Goal: Information Seeking & Learning: Find specific fact

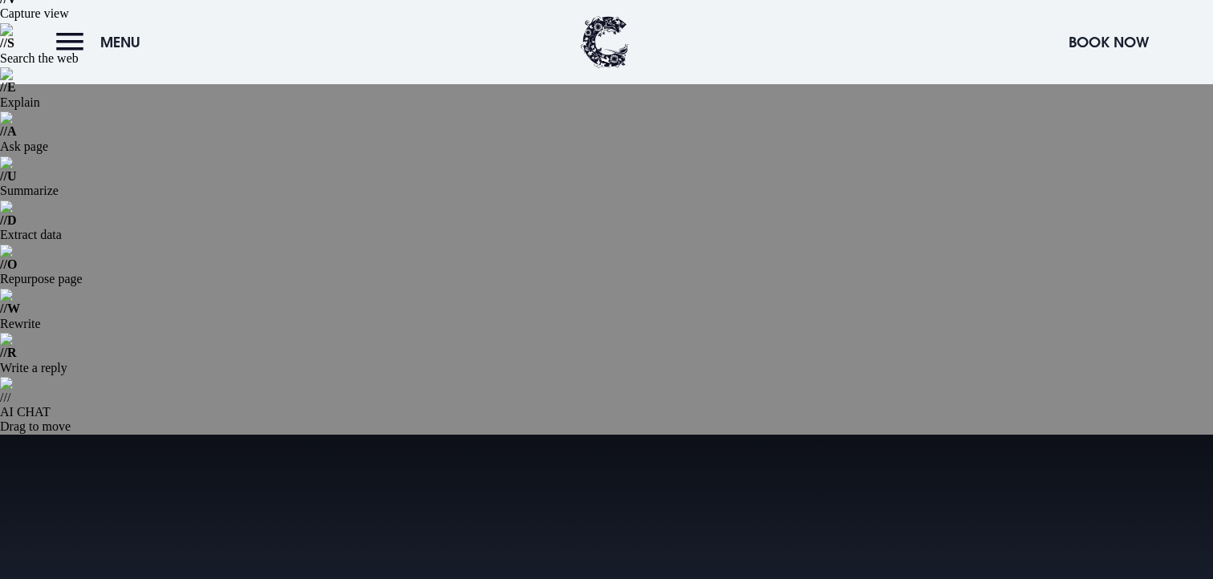
scroll to position [80, 0]
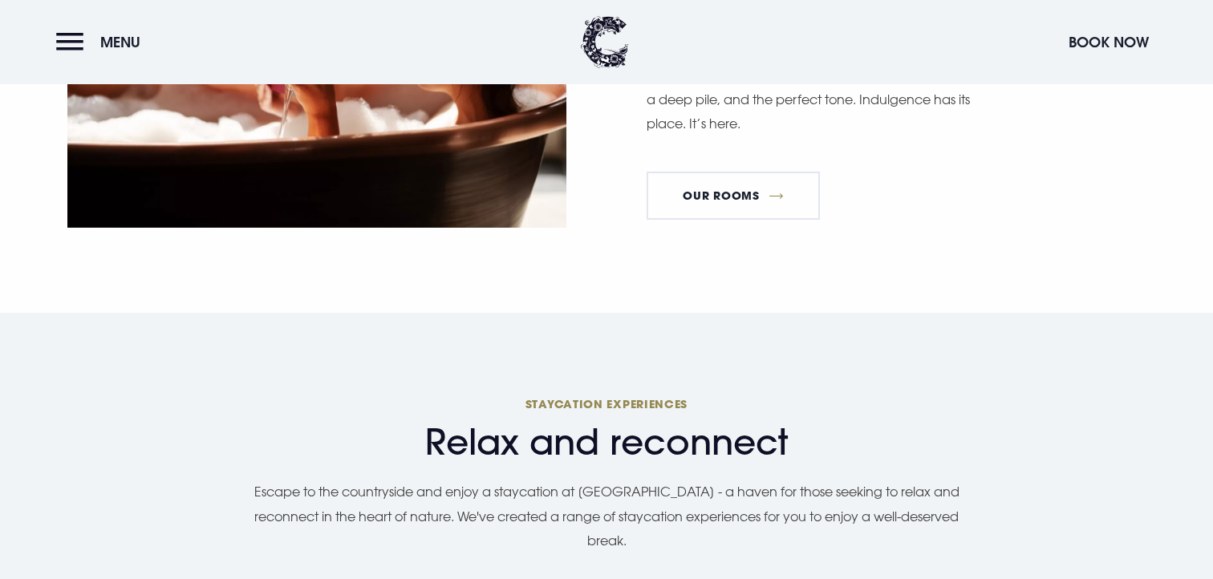
scroll to position [1630, 0]
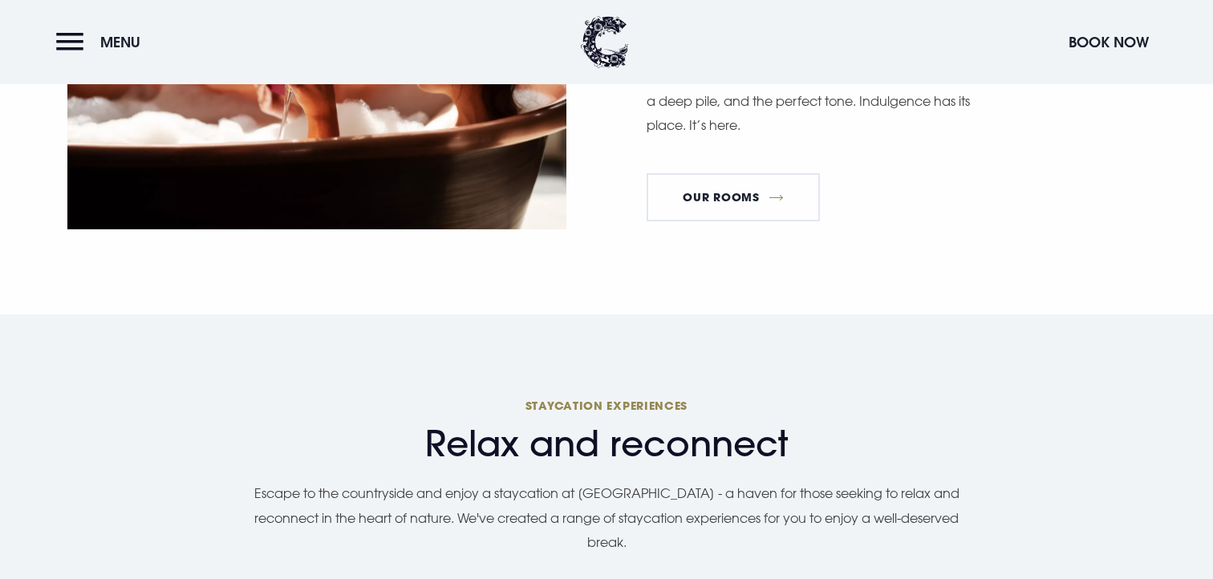
click at [73, 38] on button "Menu" at bounding box center [102, 42] width 92 height 35
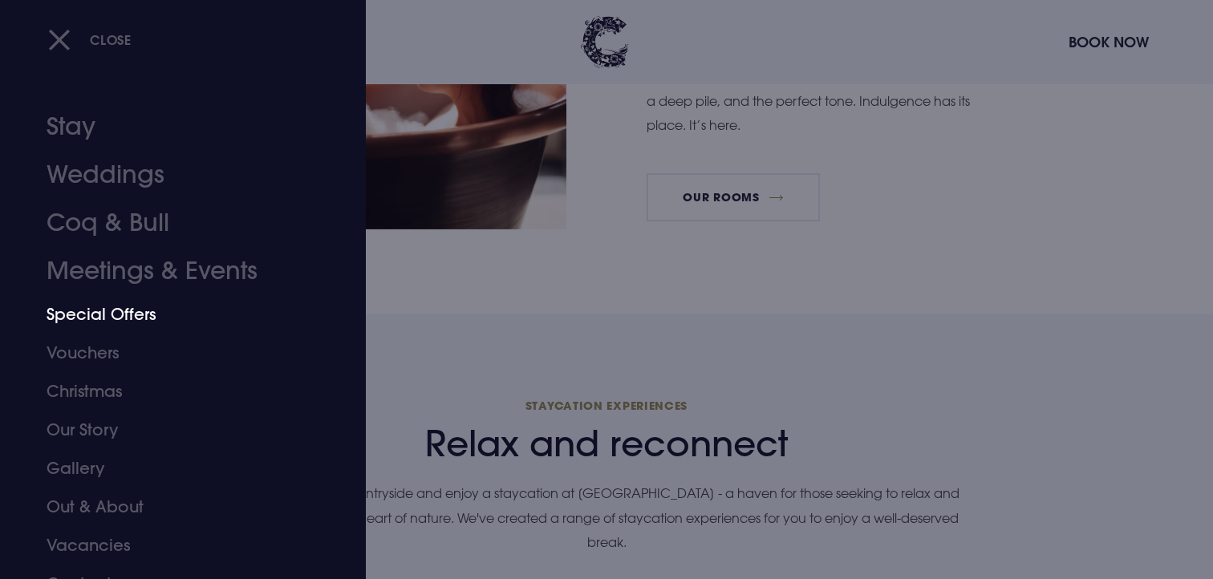
click at [93, 309] on link "Special Offers" at bounding box center [174, 314] width 254 height 39
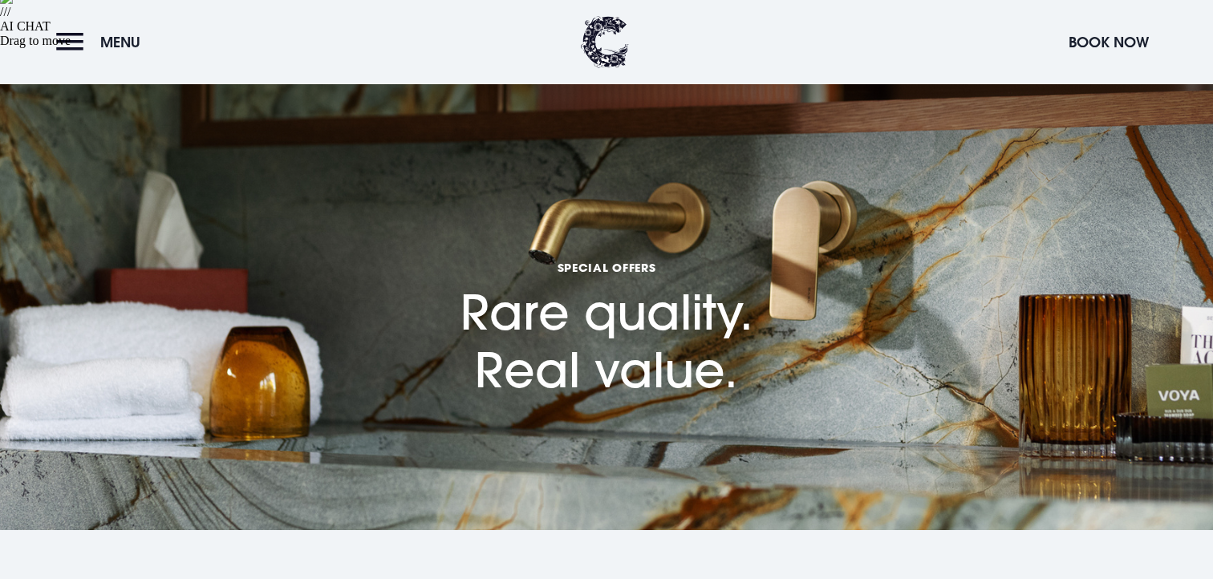
scroll to position [826, 0]
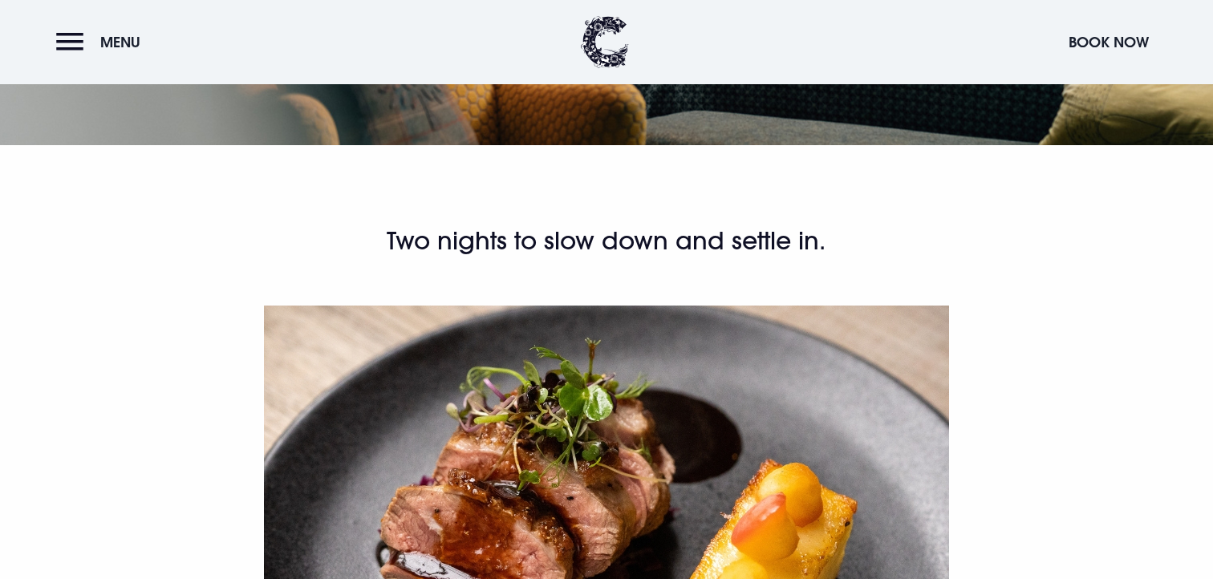
scroll to position [926, 0]
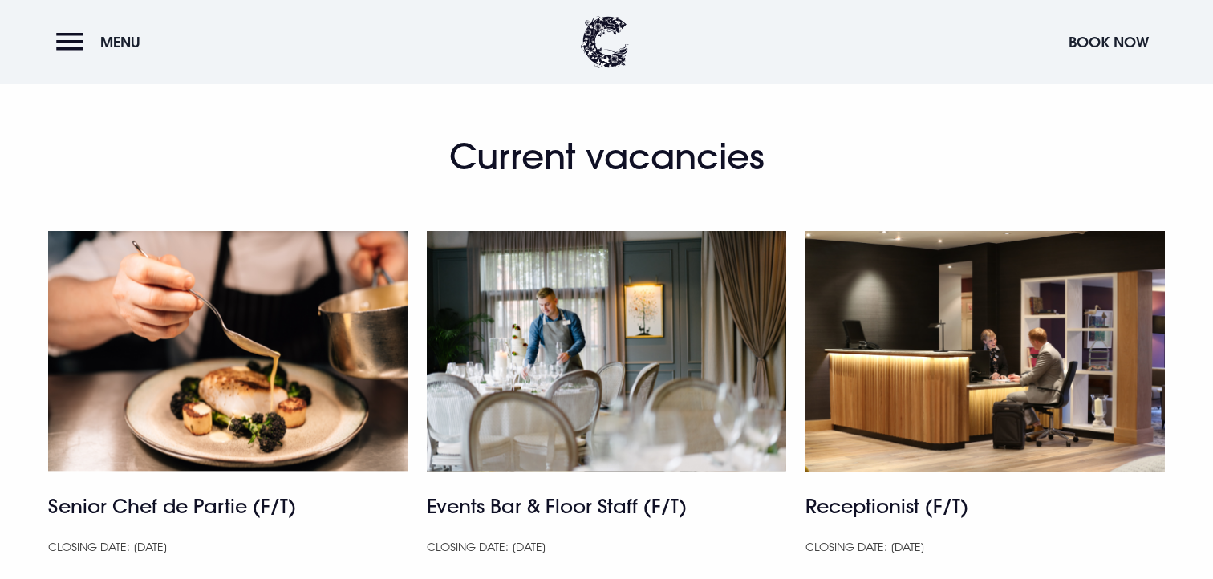
scroll to position [1344, 0]
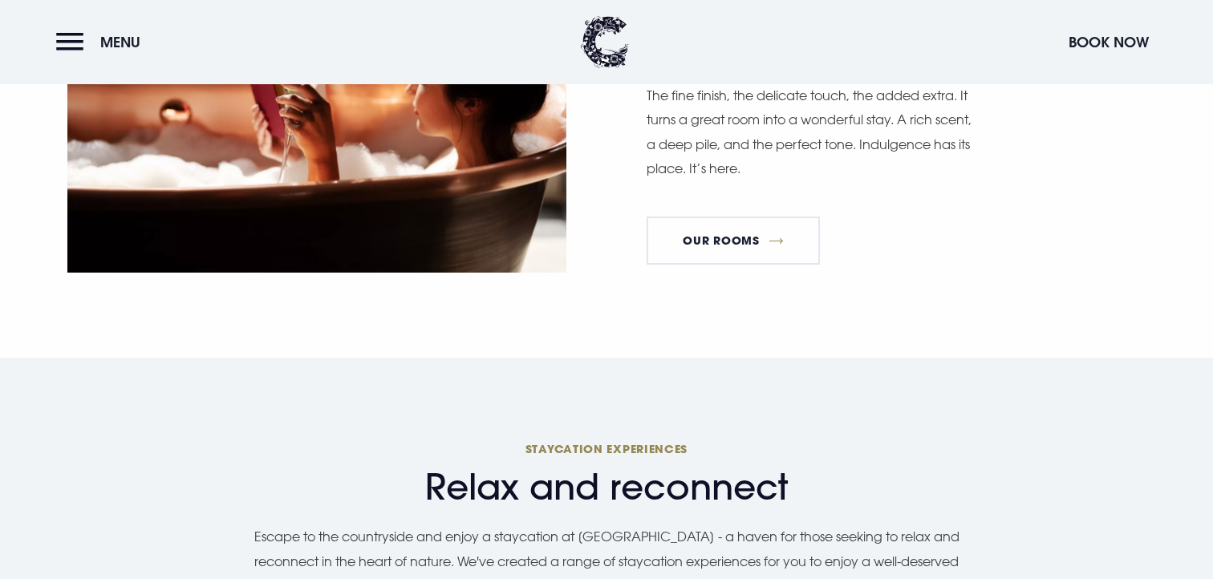
scroll to position [1558, 0]
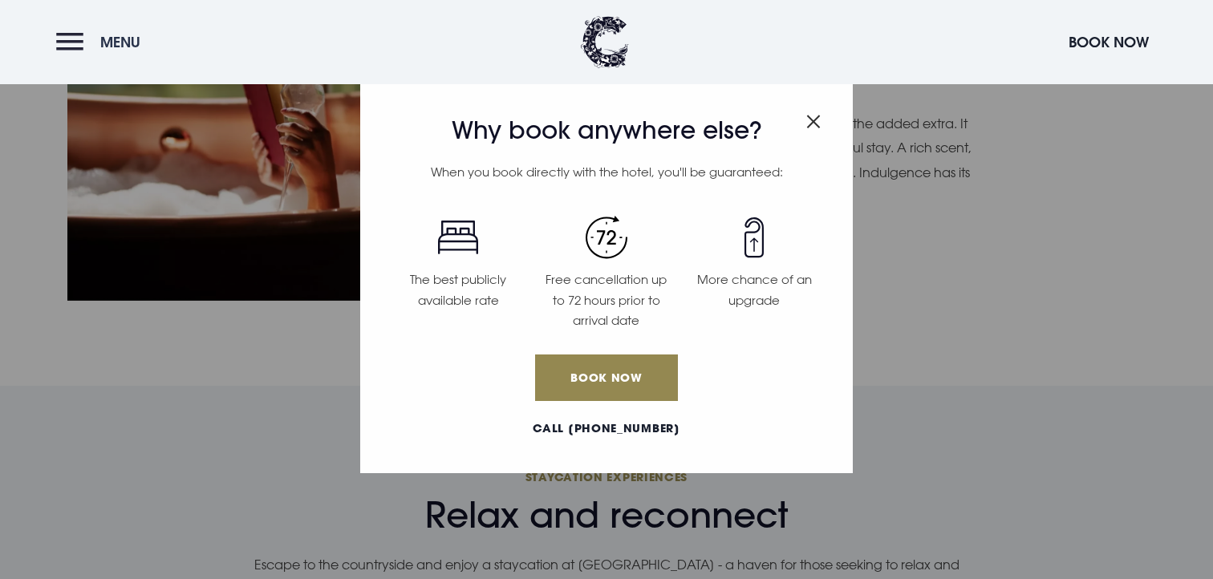
click at [83, 52] on button "Menu" at bounding box center [102, 42] width 92 height 35
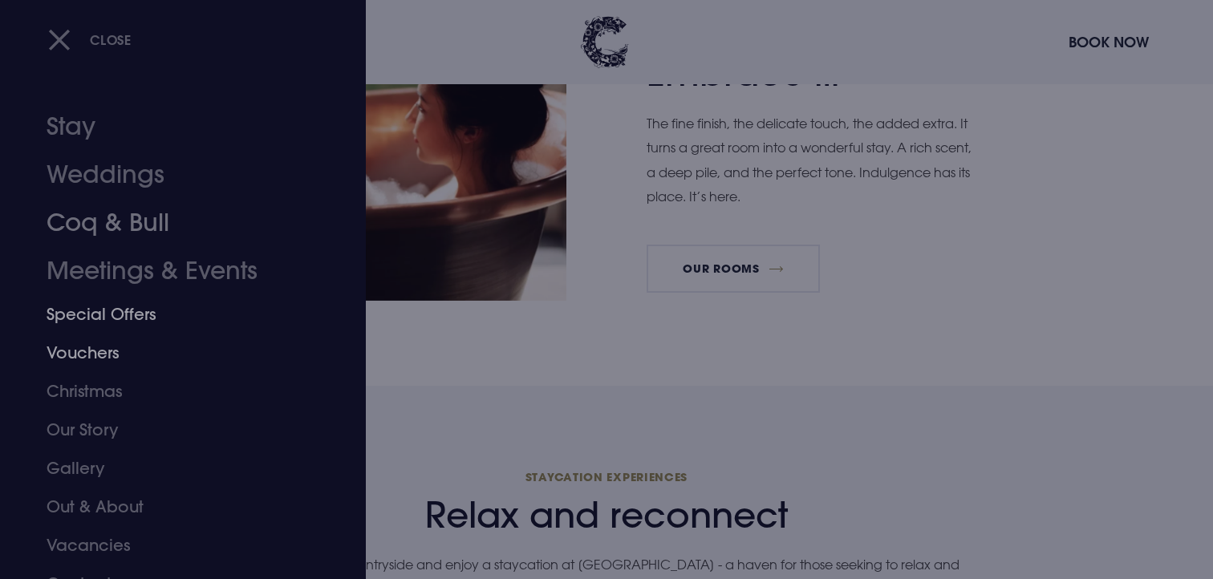
click at [106, 319] on link "Special Offers" at bounding box center [174, 314] width 254 height 39
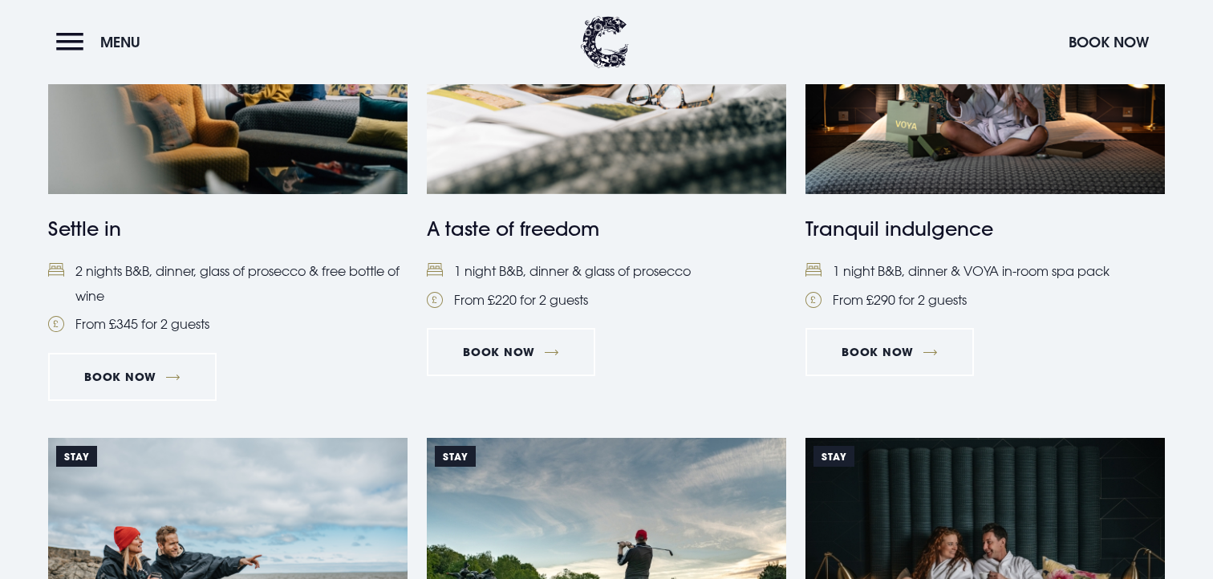
scroll to position [1148, 0]
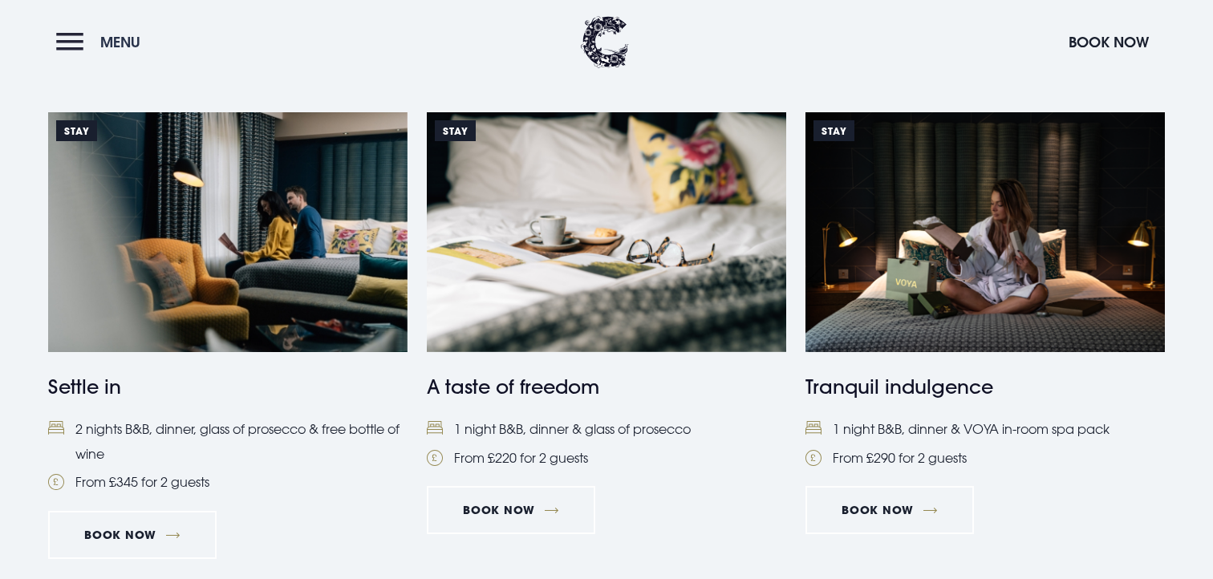
click at [119, 50] on span "Menu" at bounding box center [120, 42] width 40 height 18
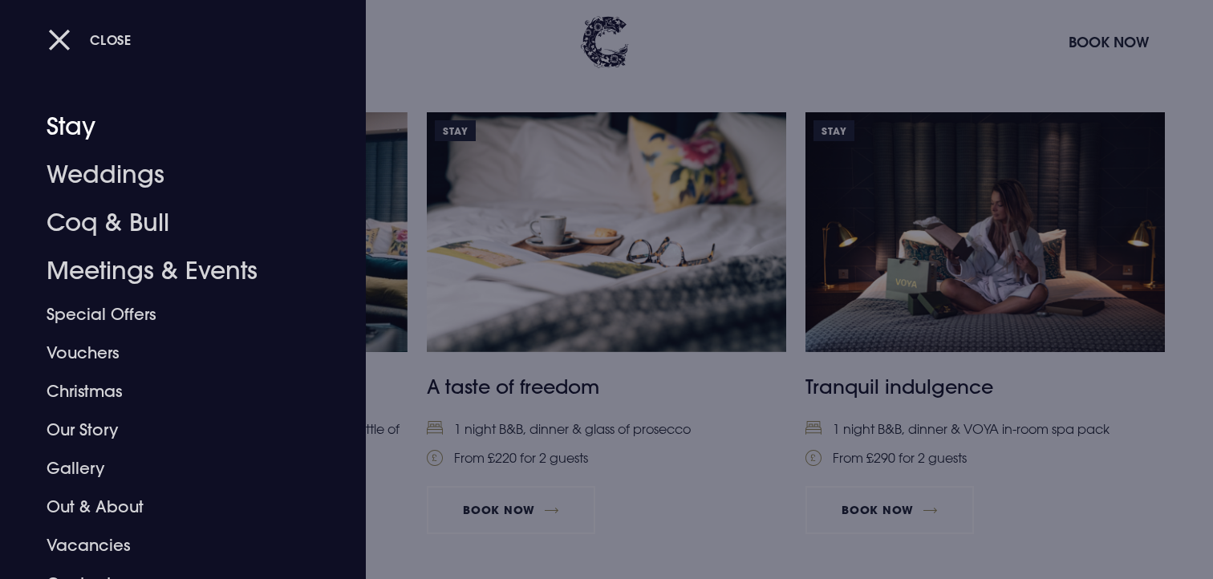
click at [75, 120] on link "Stay" at bounding box center [174, 127] width 254 height 48
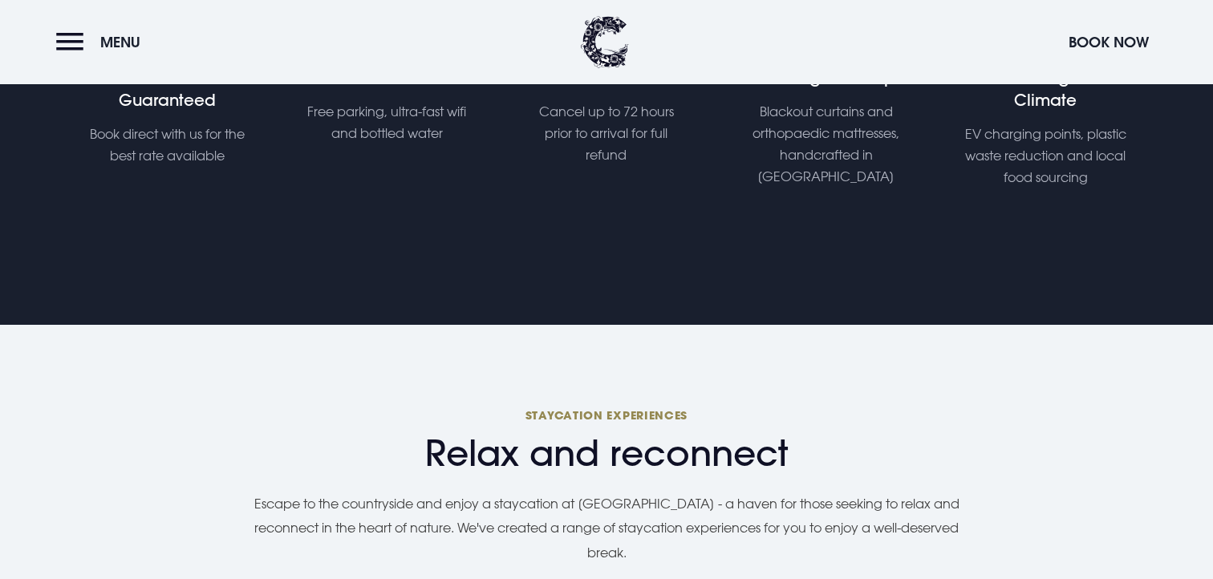
scroll to position [1268, 0]
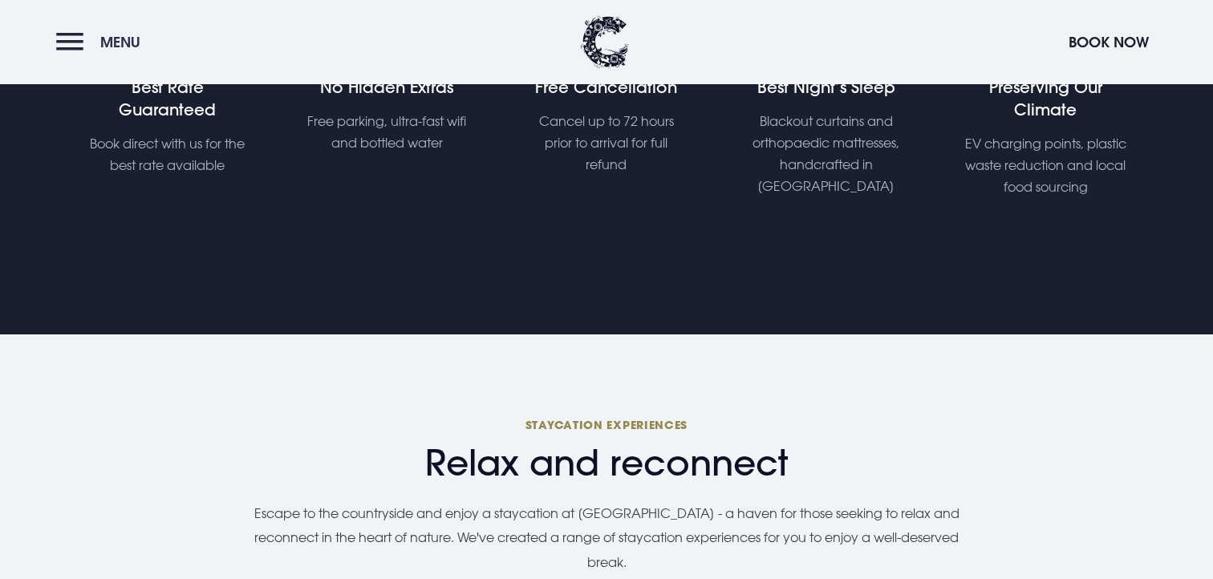
click at [65, 46] on button "Menu" at bounding box center [102, 42] width 92 height 35
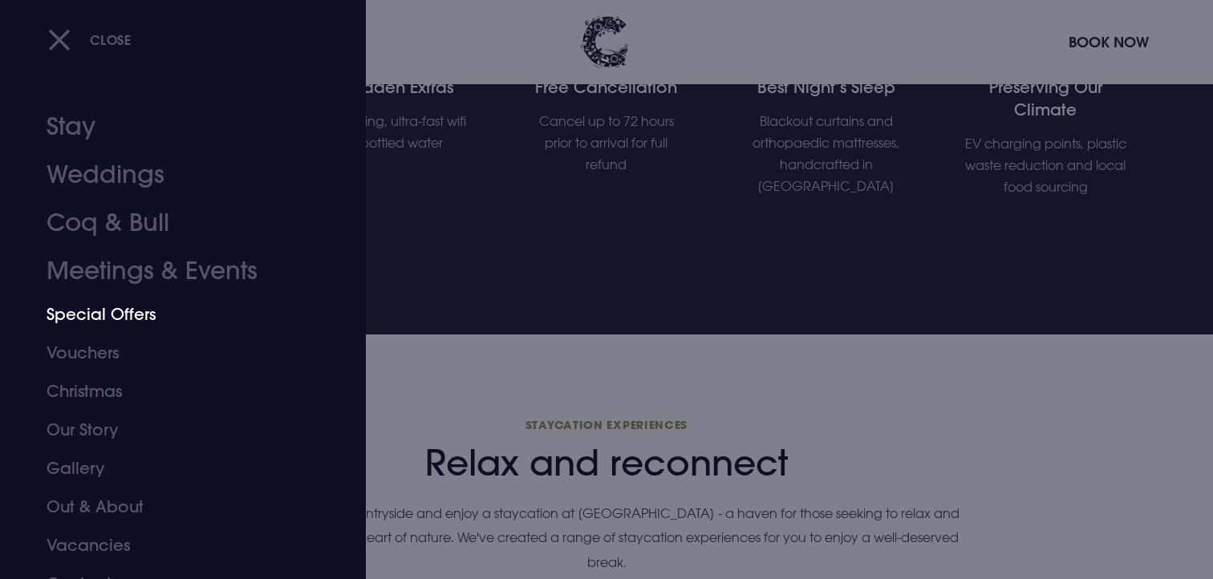
click at [102, 309] on link "Special Offers" at bounding box center [174, 314] width 254 height 39
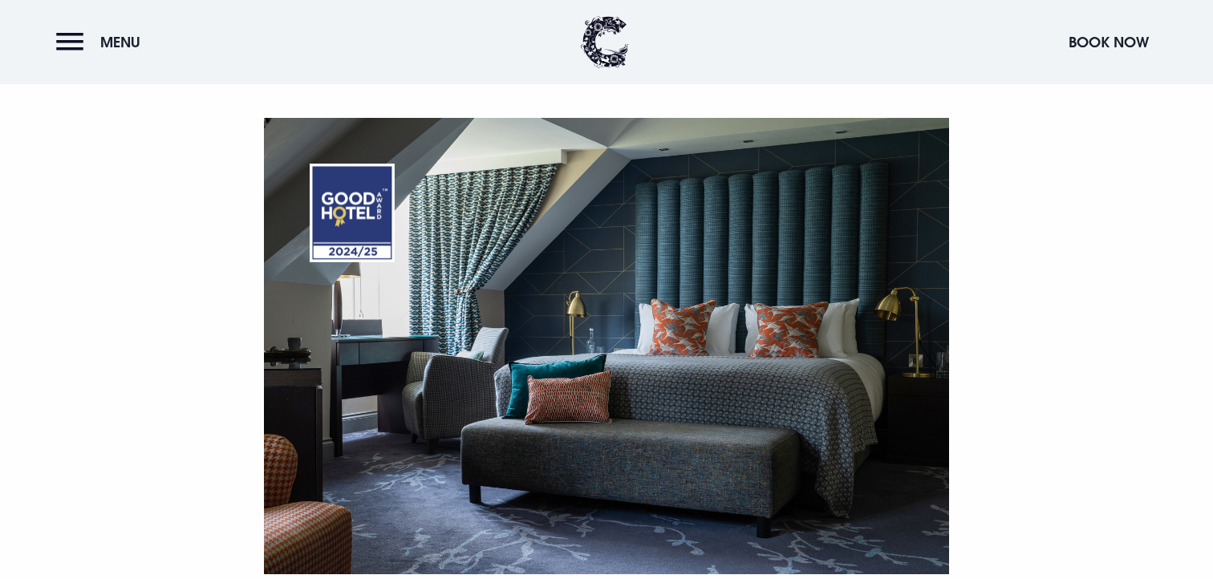
scroll to position [1043, 0]
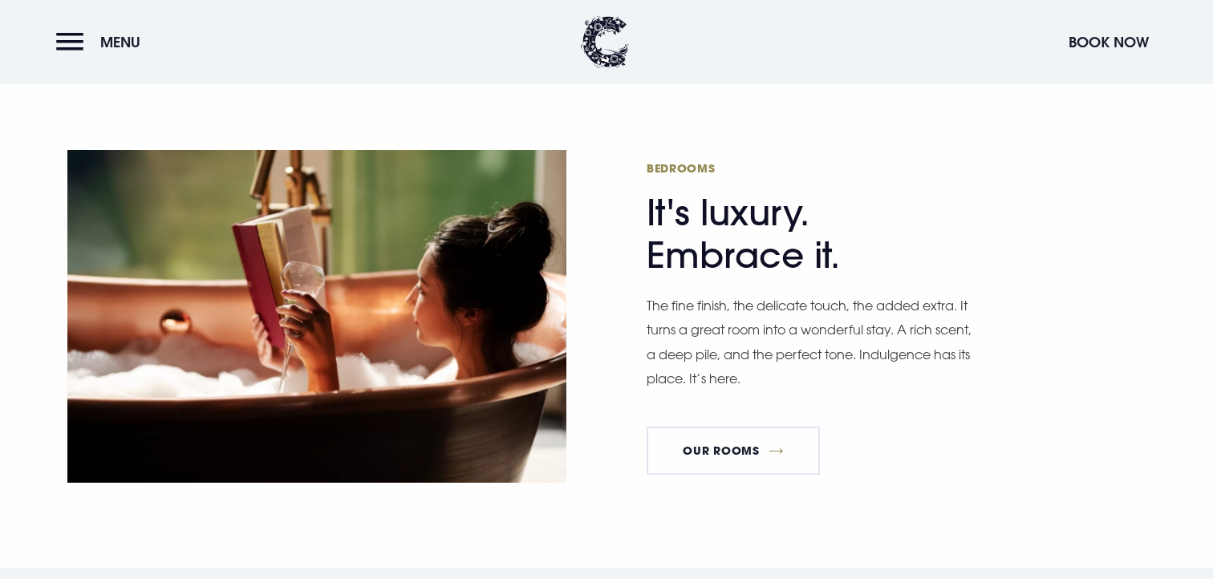
scroll to position [1635, 0]
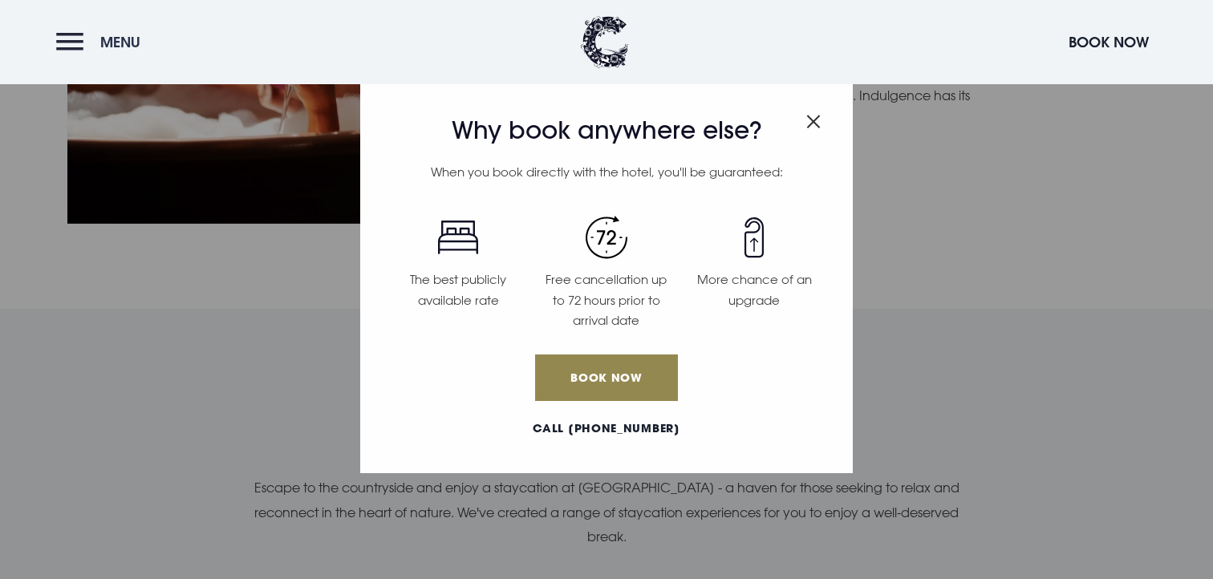
click at [92, 47] on button "Menu" at bounding box center [102, 42] width 92 height 35
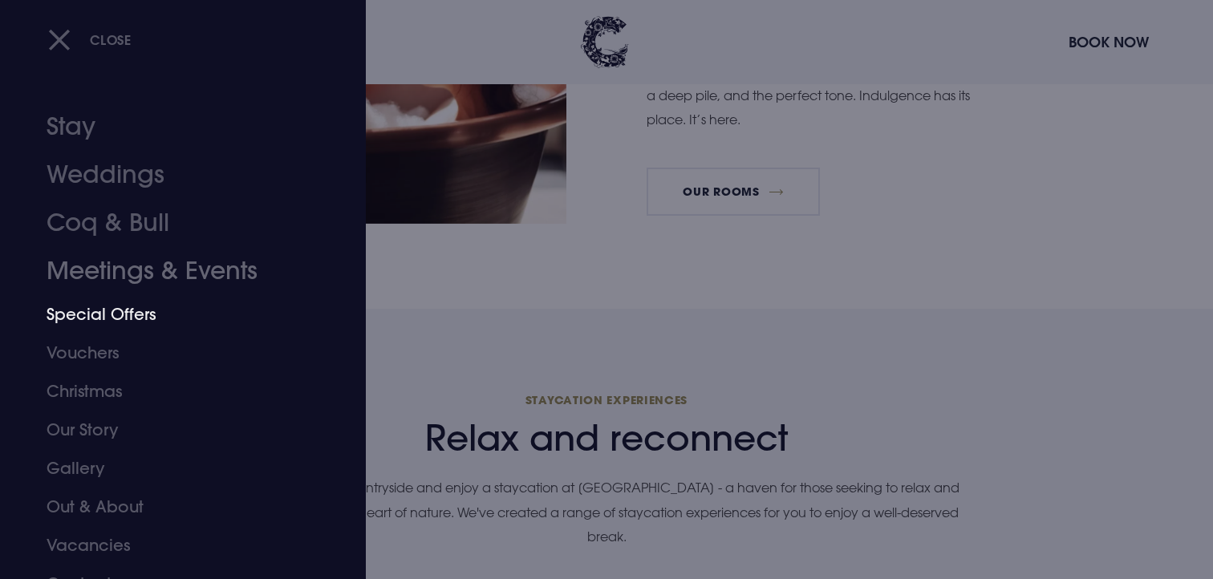
click at [117, 307] on link "Special Offers" at bounding box center [174, 314] width 254 height 39
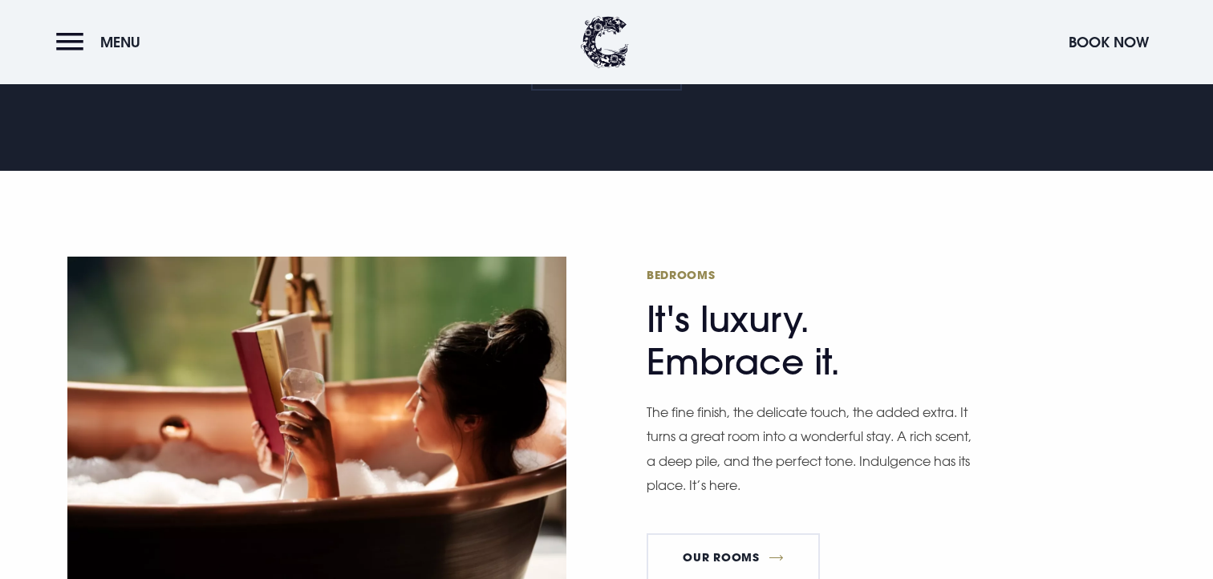
scroll to position [1604, 0]
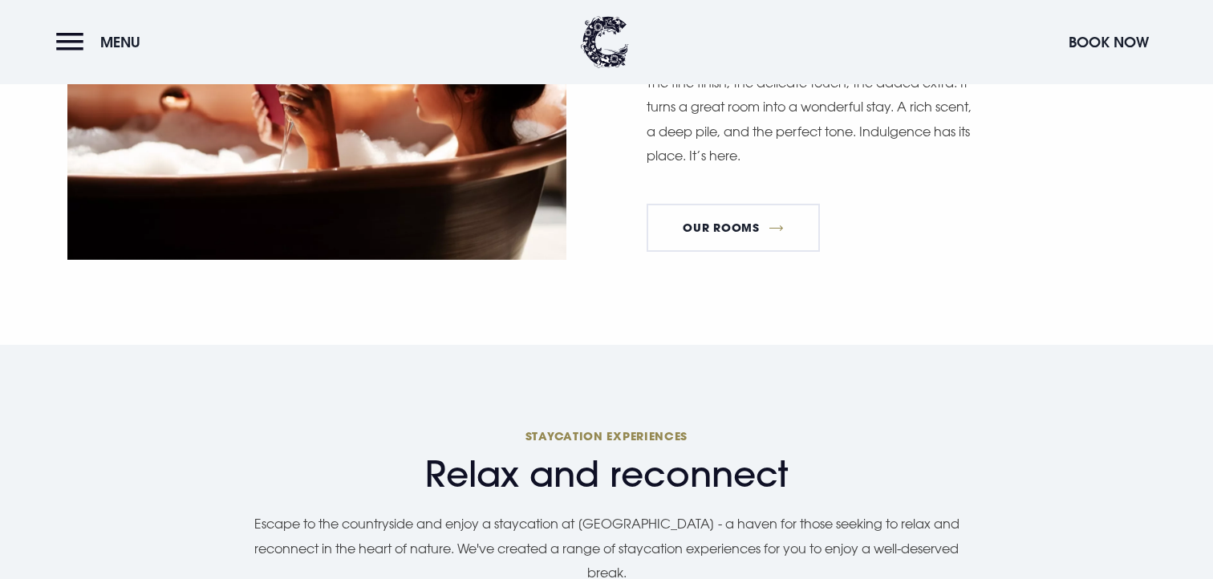
scroll to position [1604, 0]
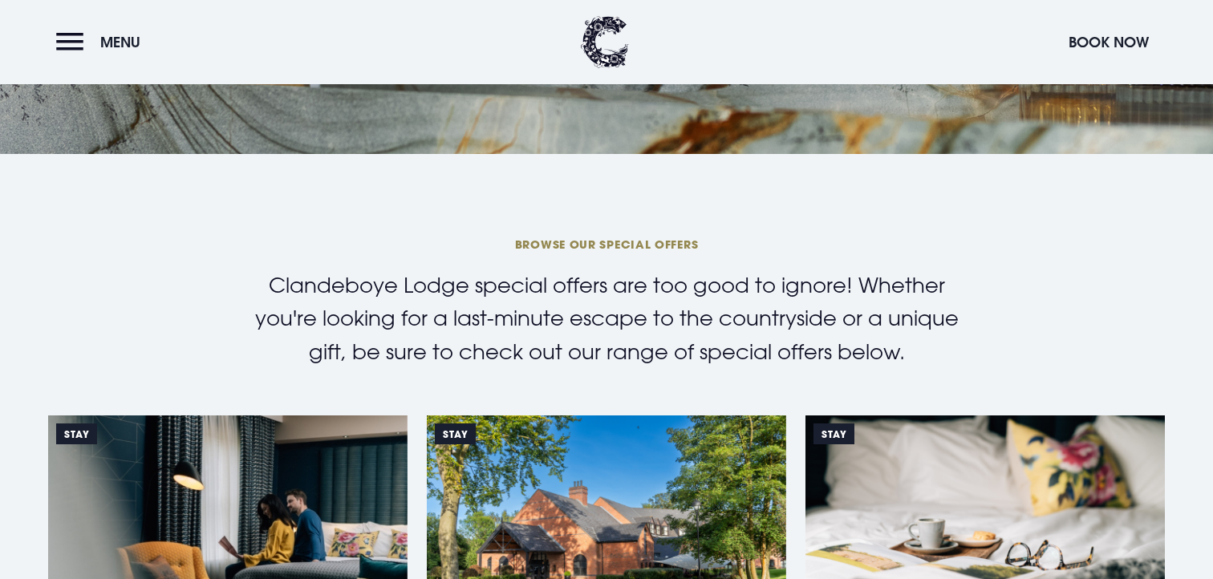
scroll to position [828, 0]
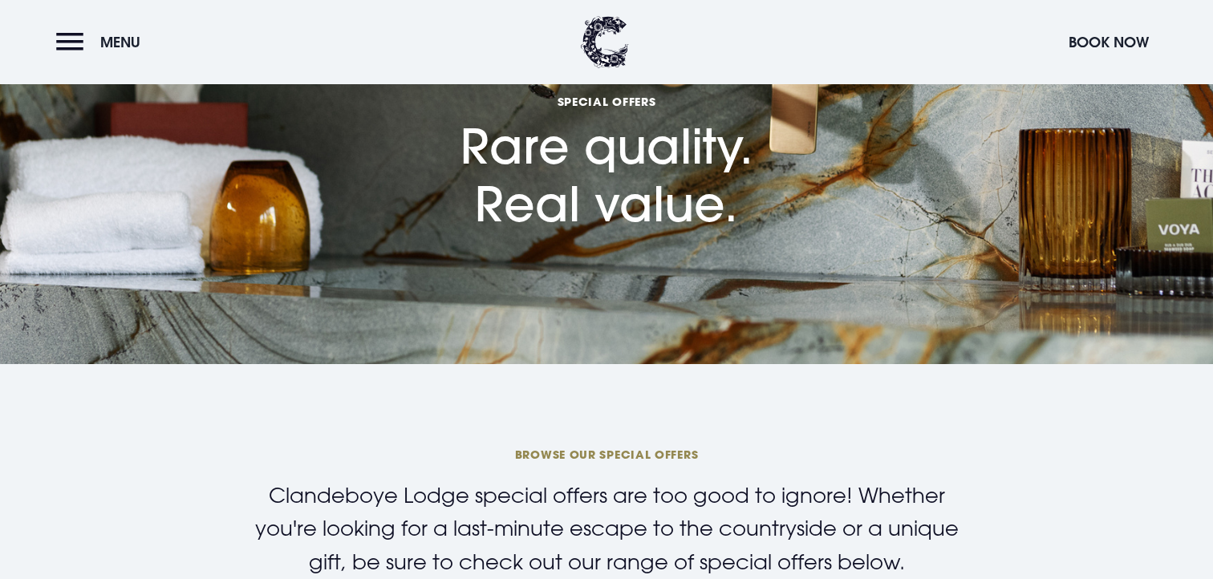
scroll to position [526, 0]
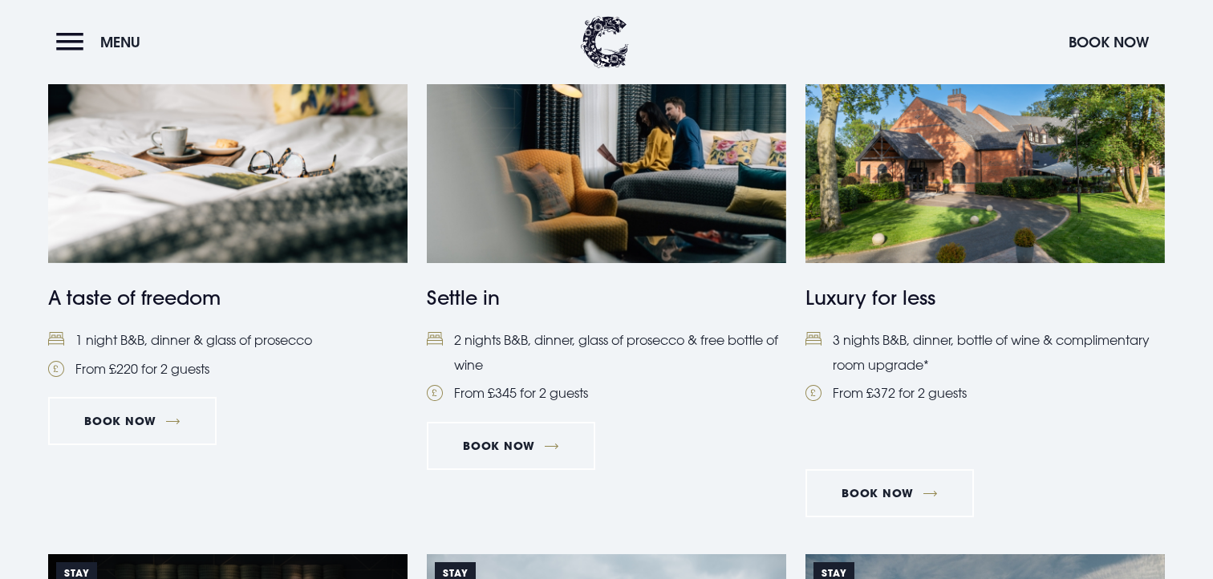
scroll to position [1235, 0]
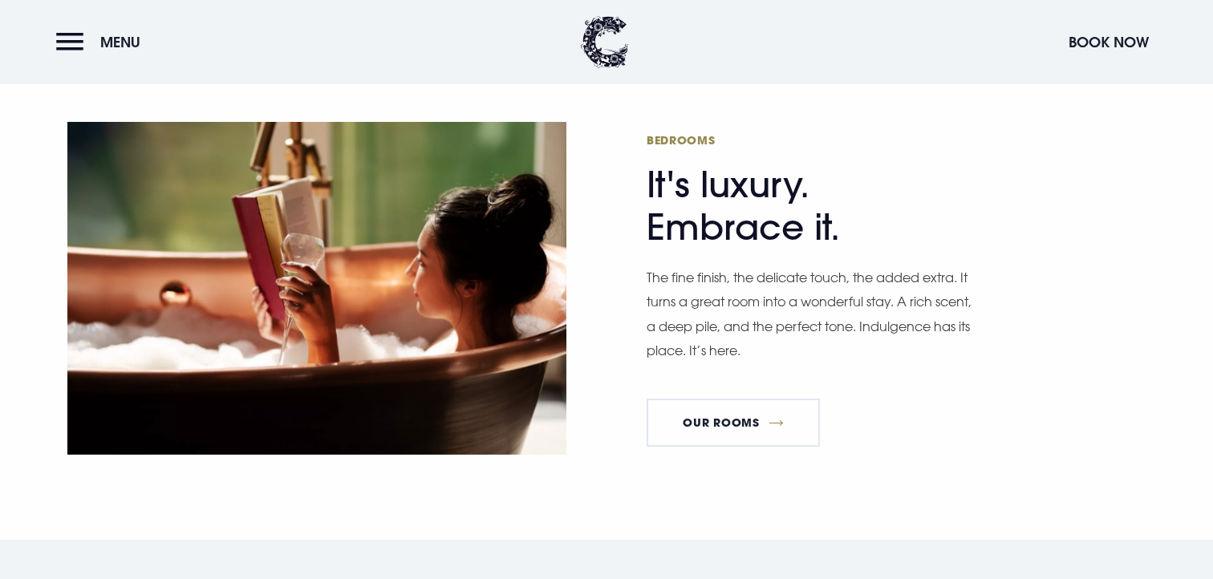
scroll to position [1545, 0]
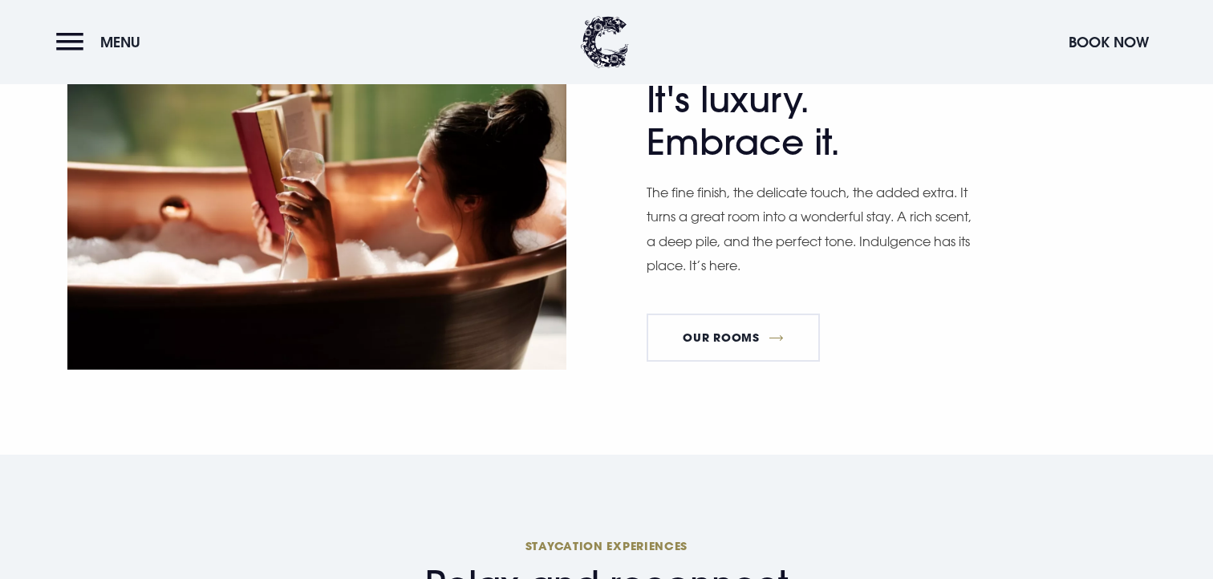
scroll to position [1471, 0]
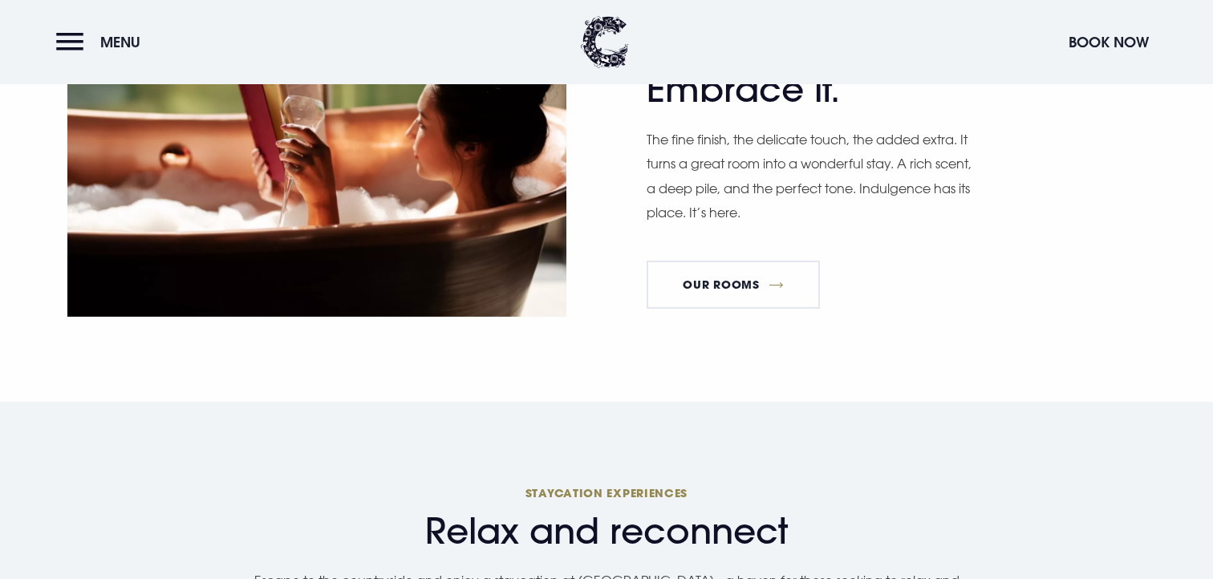
scroll to position [1544, 0]
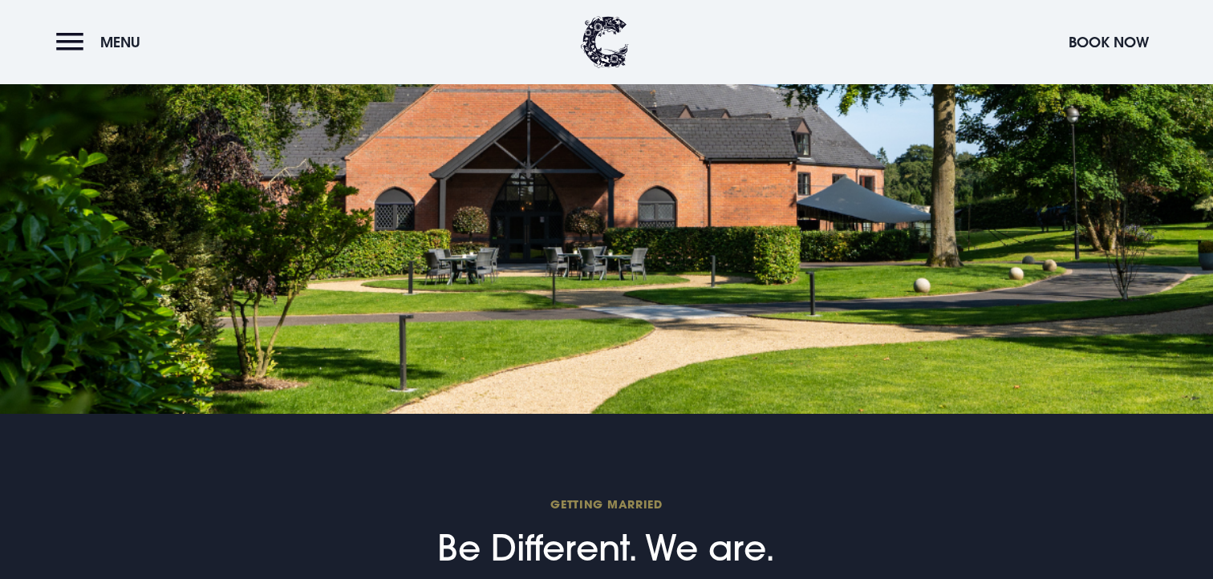
scroll to position [4385, 0]
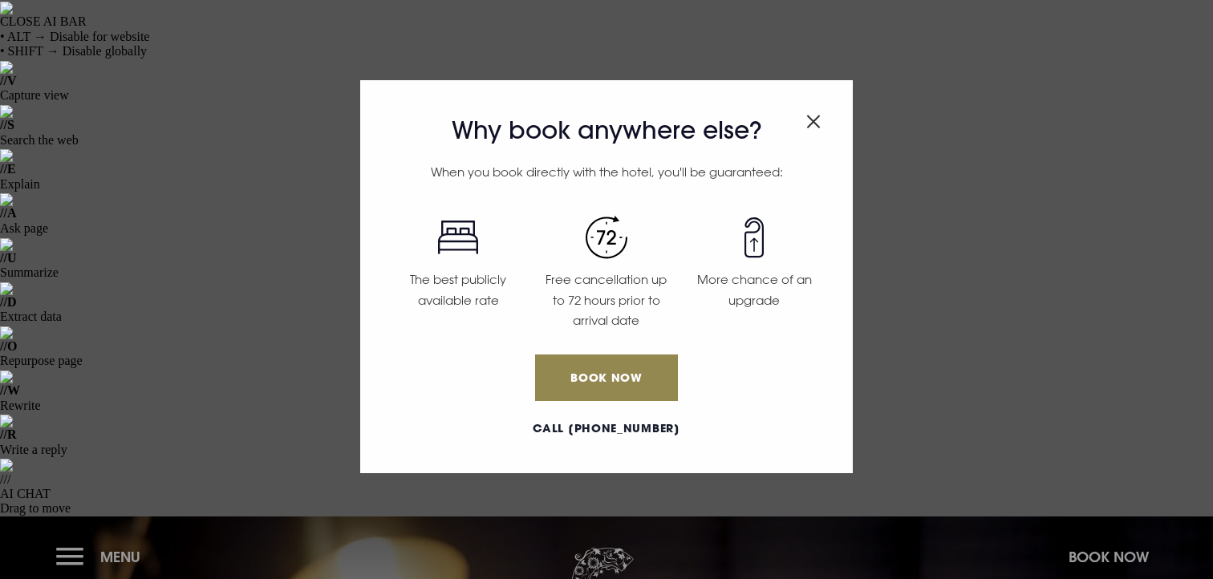
click at [809, 120] on img "Close modal" at bounding box center [814, 122] width 14 height 14
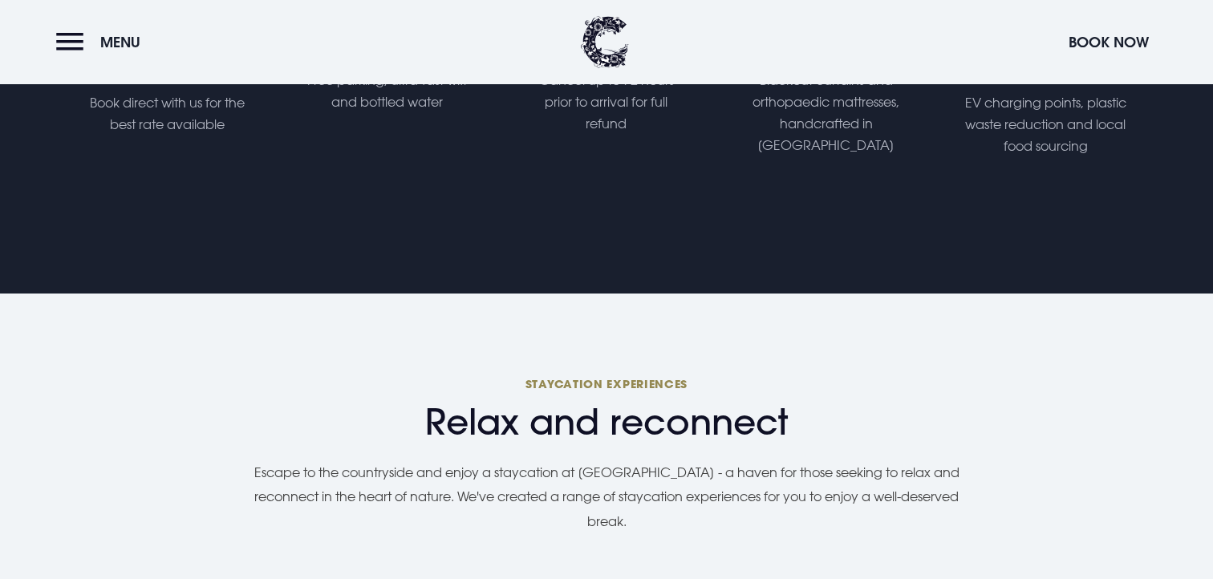
scroll to position [1294, 0]
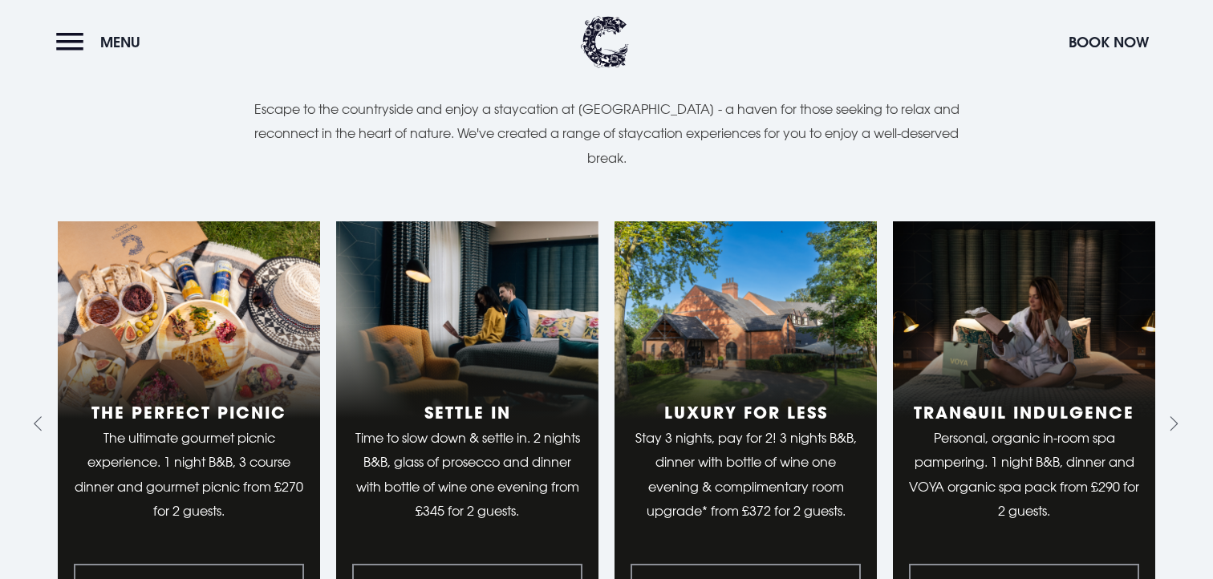
scroll to position [1680, 0]
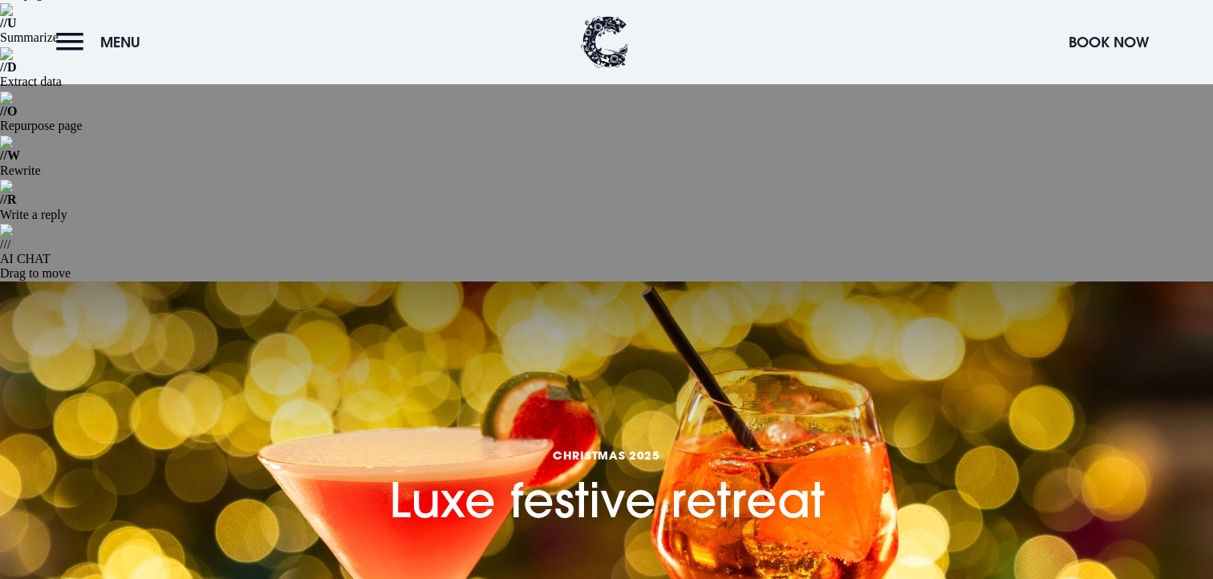
scroll to position [343, 0]
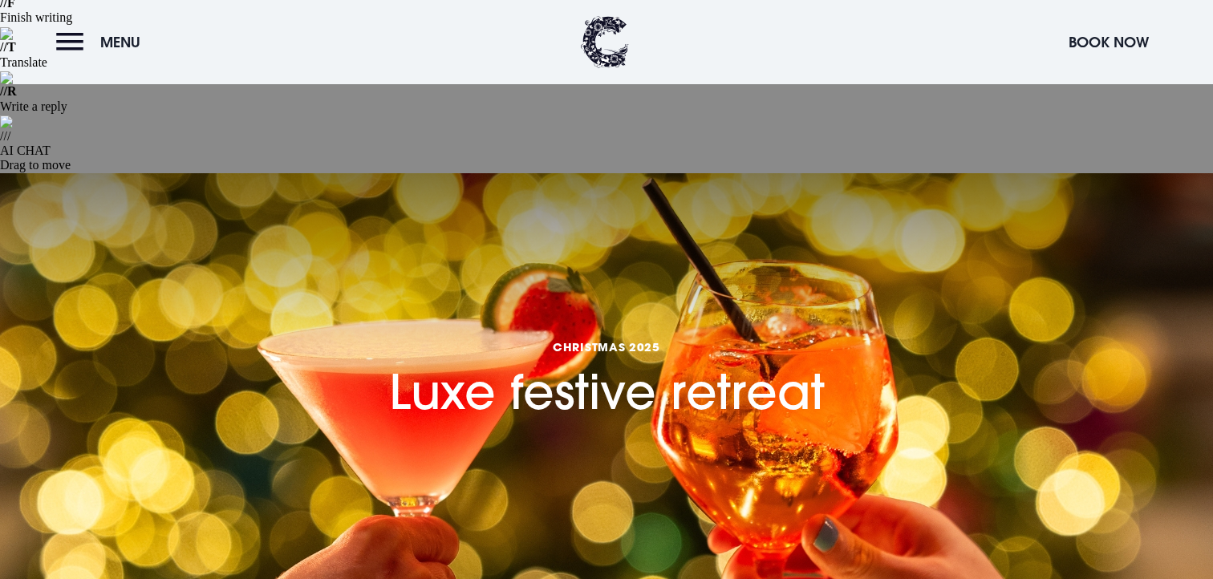
drag, startPoint x: 438, startPoint y: 234, endPoint x: 893, endPoint y: 234, distance: 455.0
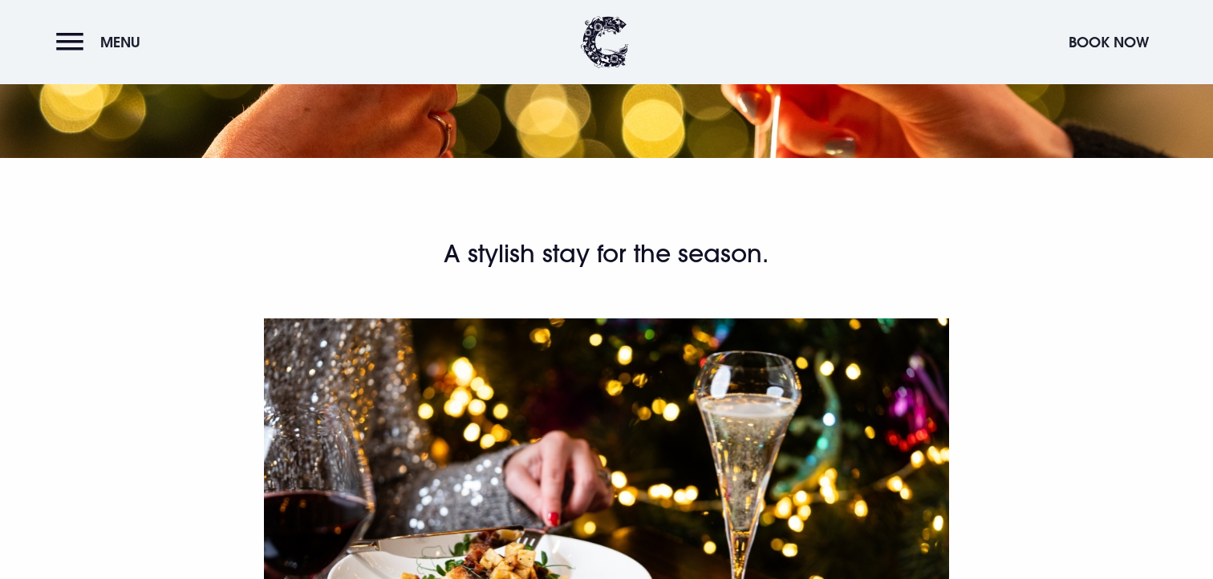
scroll to position [843, 0]
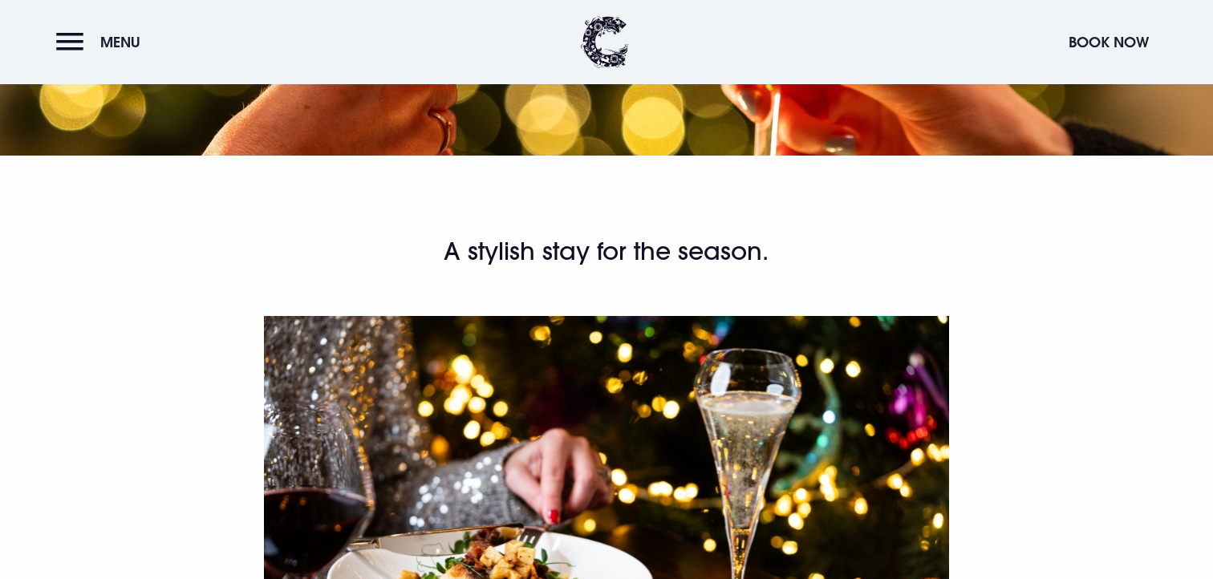
drag, startPoint x: 819, startPoint y: 449, endPoint x: 351, endPoint y: 449, distance: 468.7
copy strong "1 night B&B, 3-course dinner & cocktail from £234 for 2 guests."
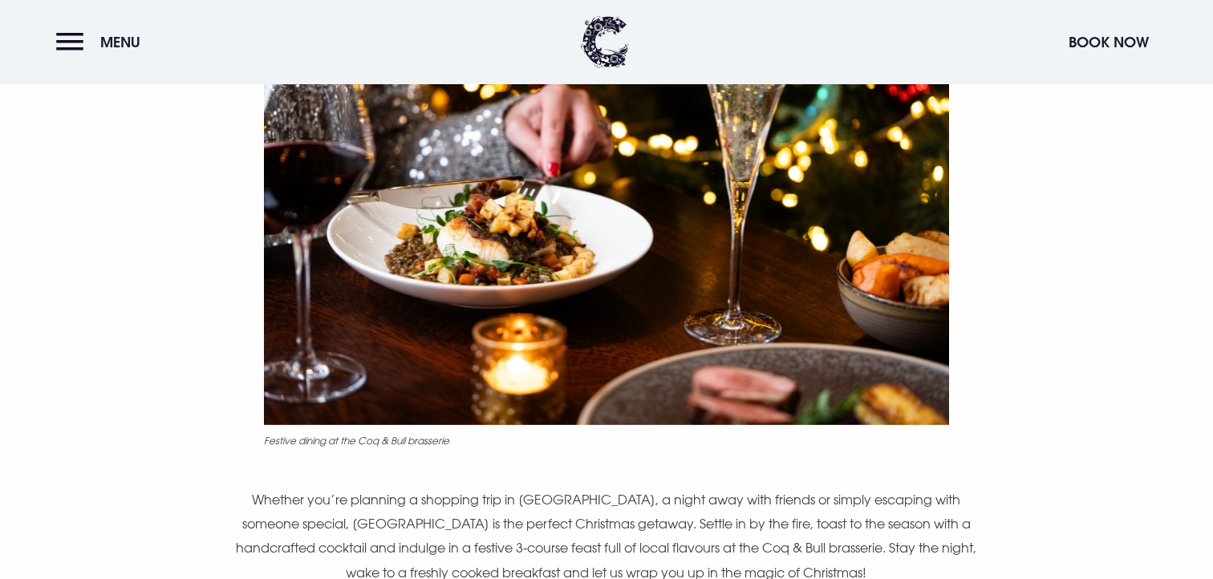
scroll to position [1176, 0]
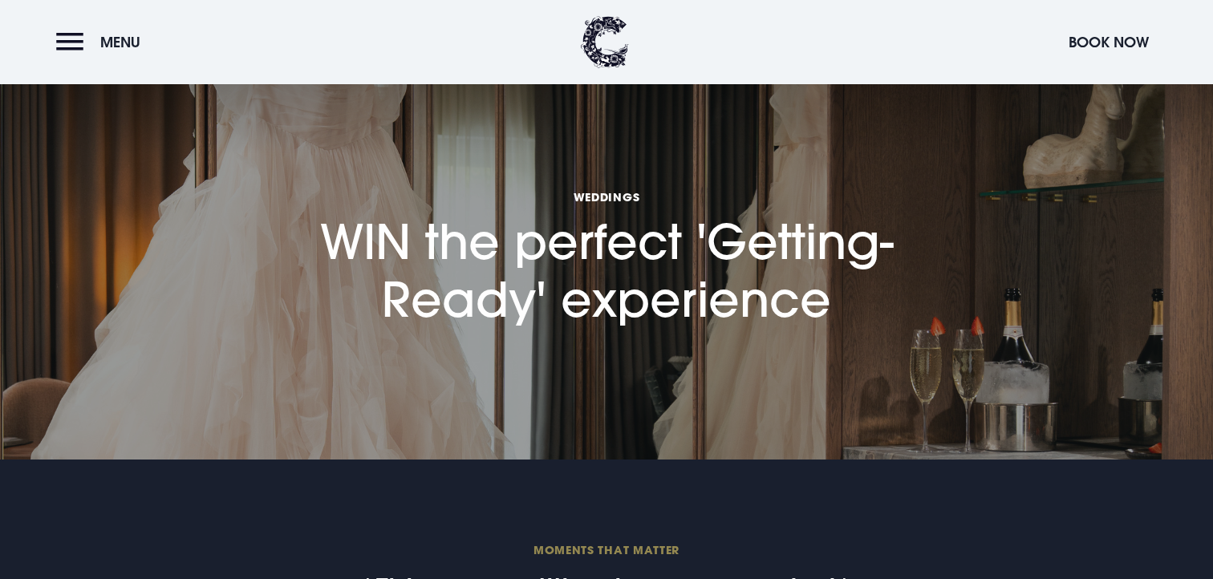
scroll to position [497, 0]
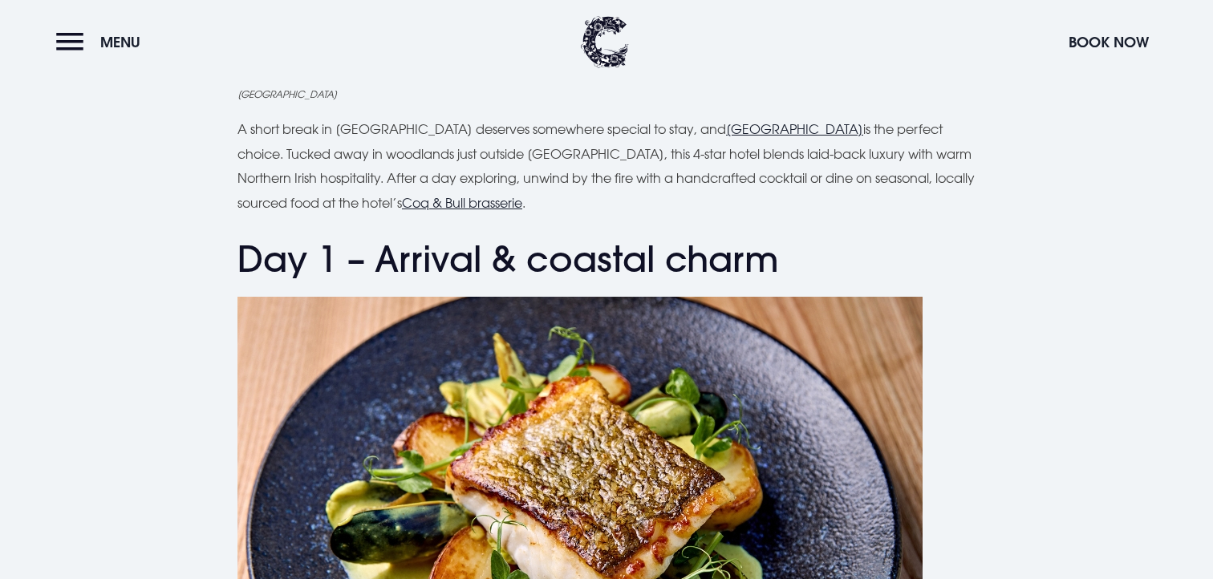
scroll to position [1706, 0]
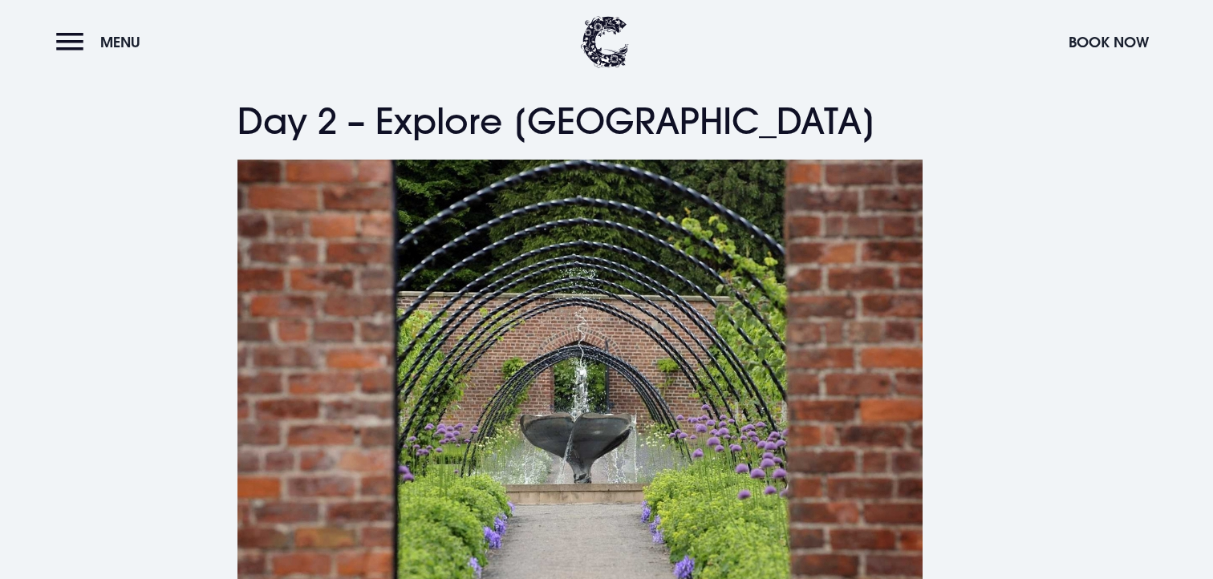
scroll to position [2626, 0]
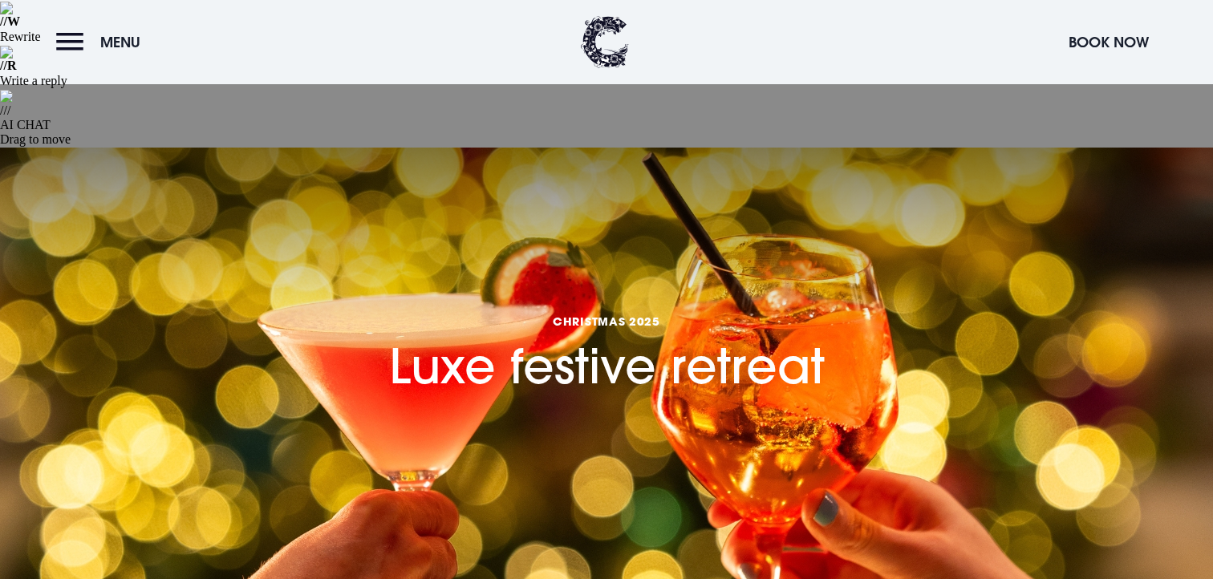
scroll to position [74, 0]
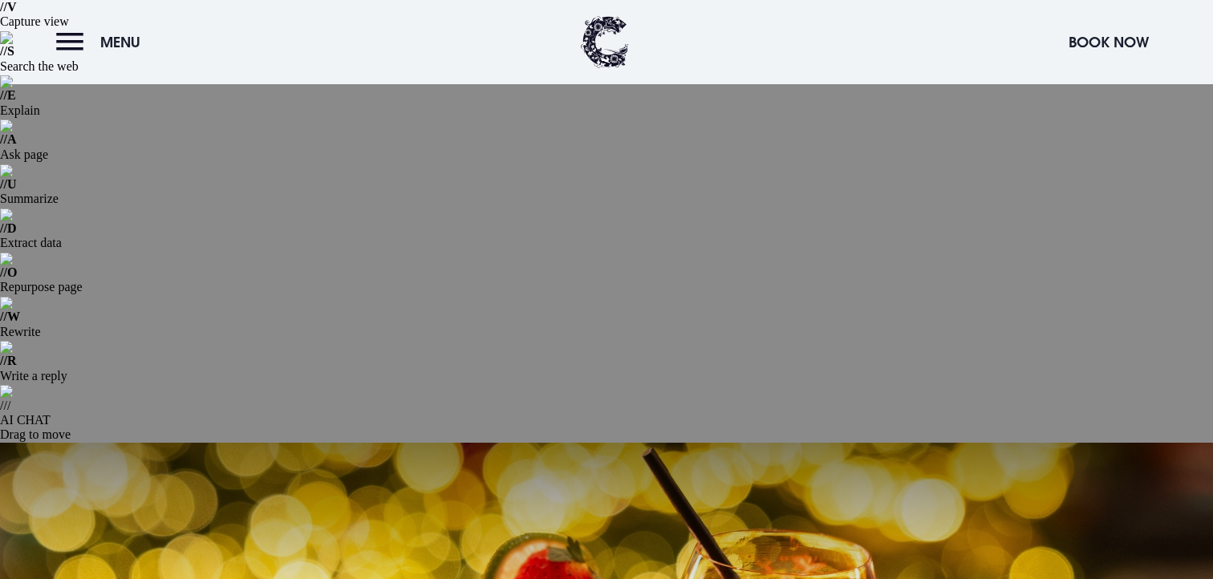
copy div "A stylish stay for the season."
click at [108, 51] on button "Menu" at bounding box center [102, 42] width 92 height 35
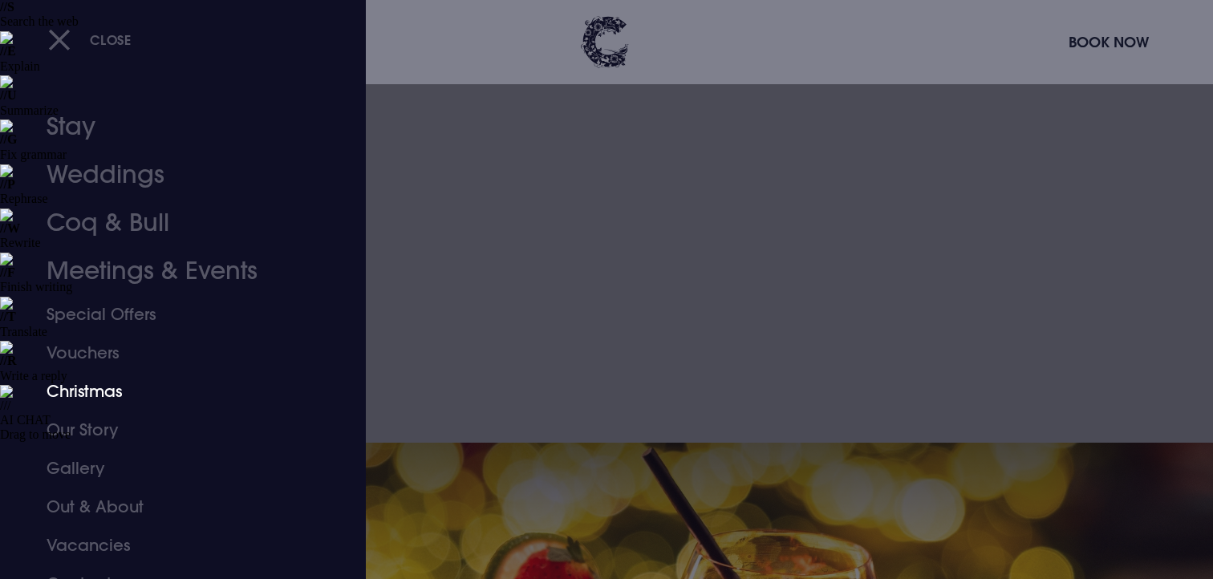
click at [194, 384] on link "Christmas" at bounding box center [174, 391] width 254 height 39
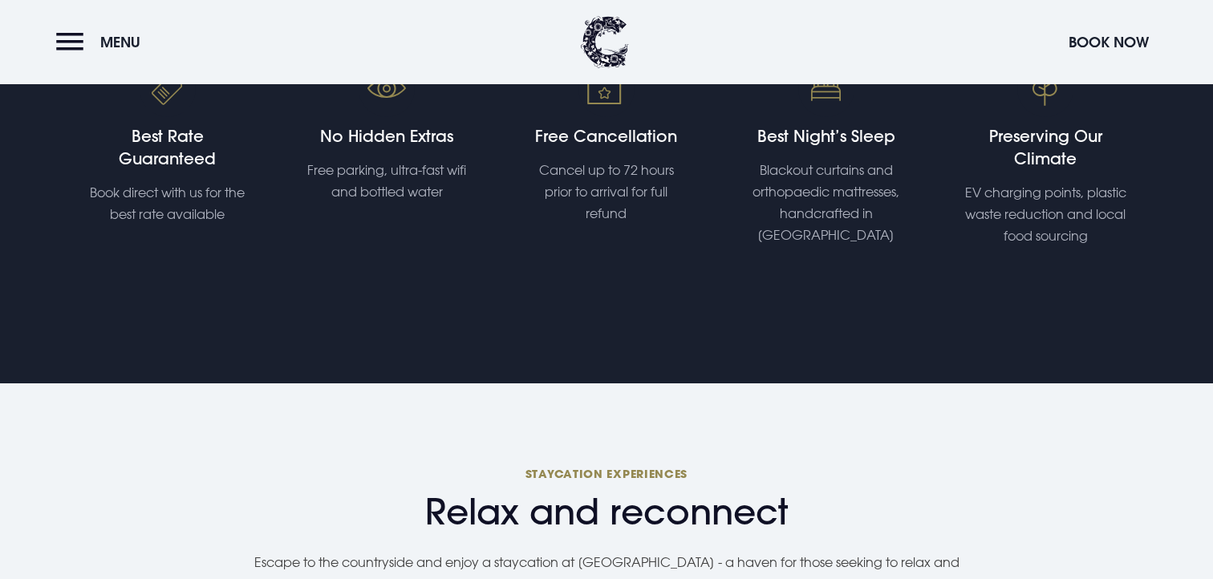
scroll to position [1212, 0]
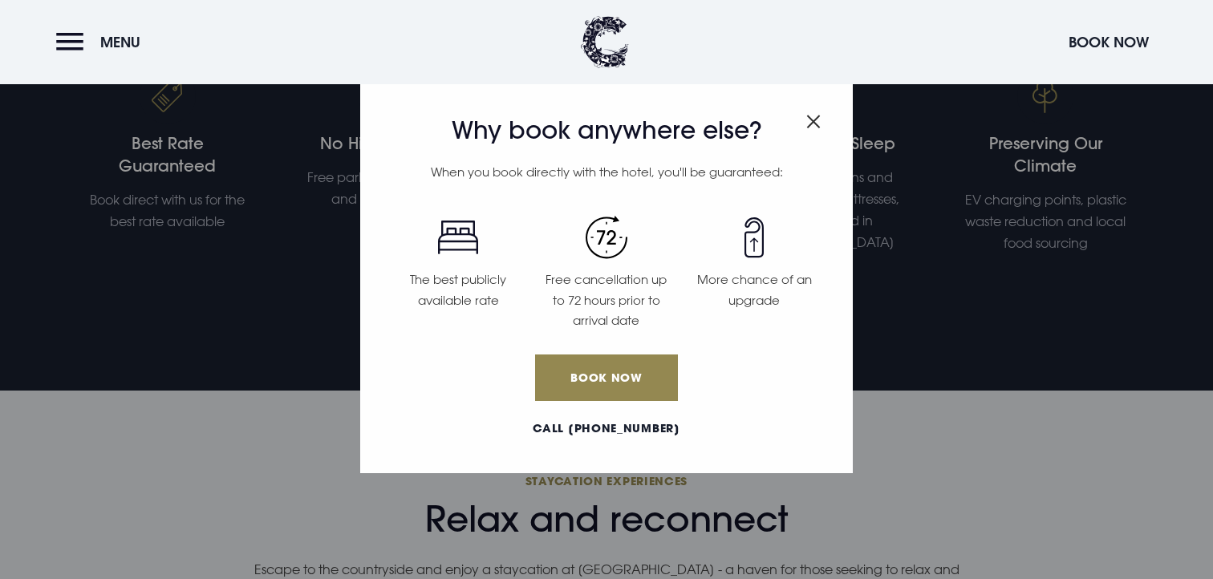
click at [816, 124] on img "Close modal" at bounding box center [814, 122] width 14 height 14
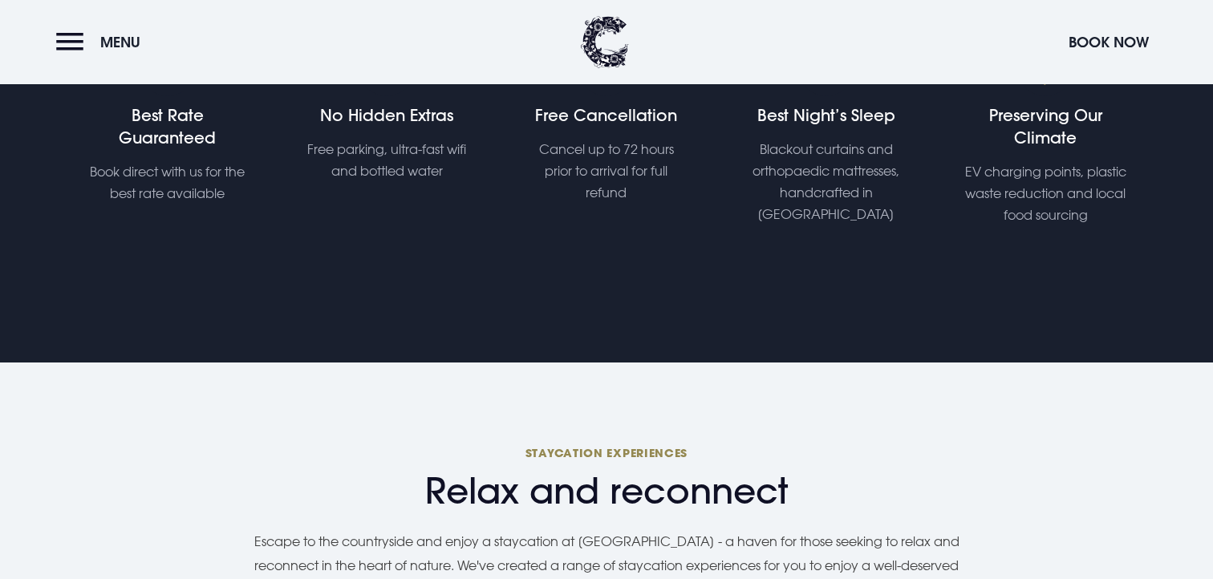
scroll to position [1238, 0]
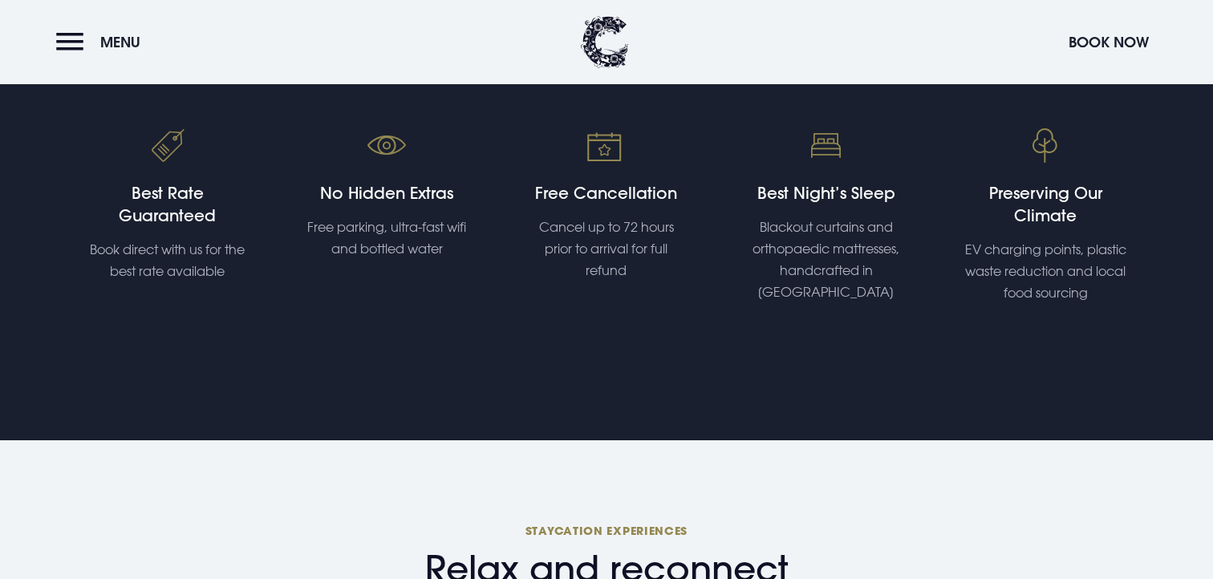
scroll to position [1160, 0]
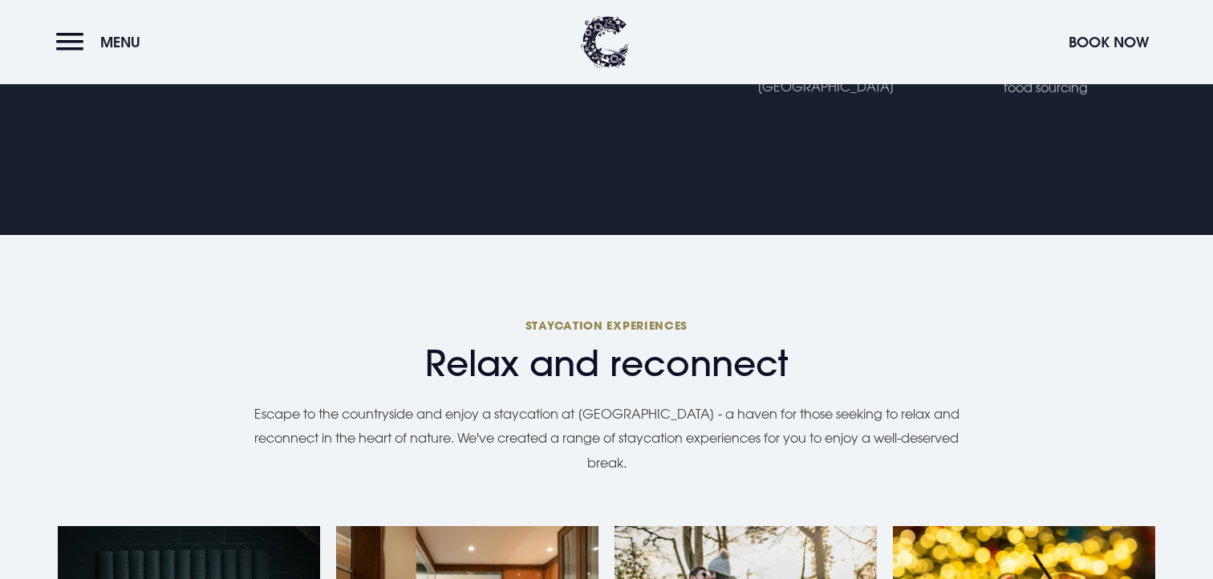
scroll to position [1361, 0]
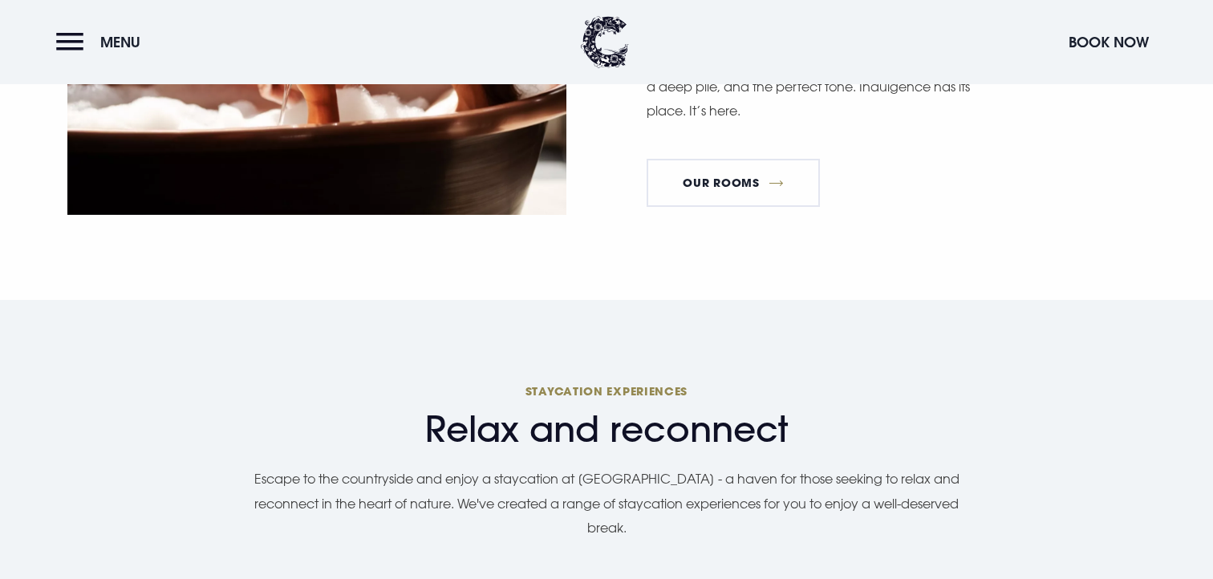
scroll to position [1525, 0]
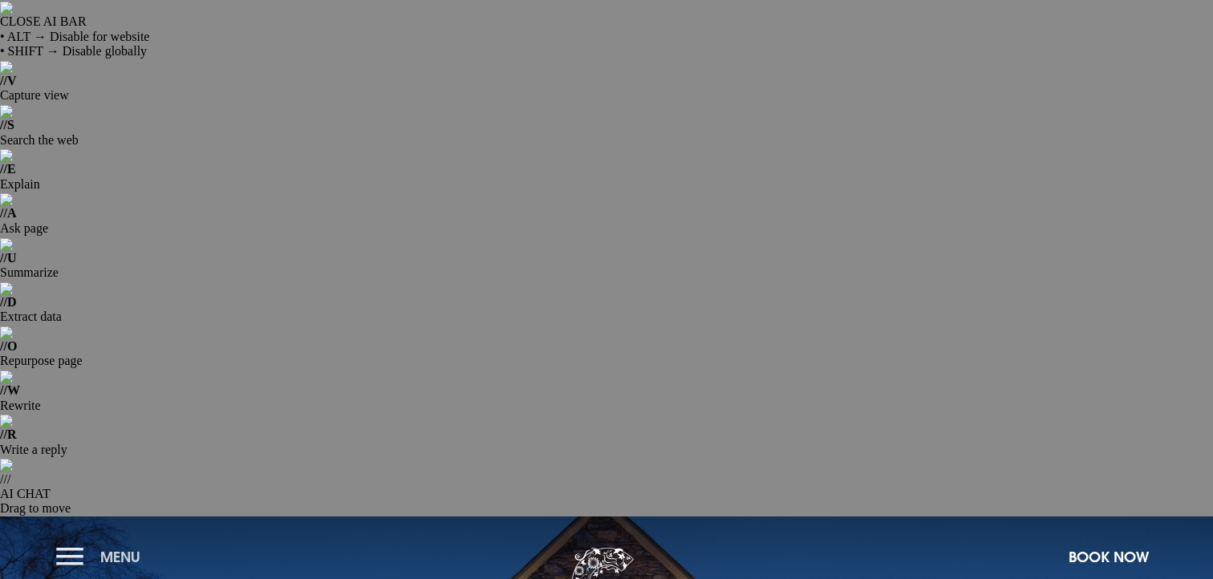
click at [90, 540] on button "Menu" at bounding box center [102, 557] width 92 height 35
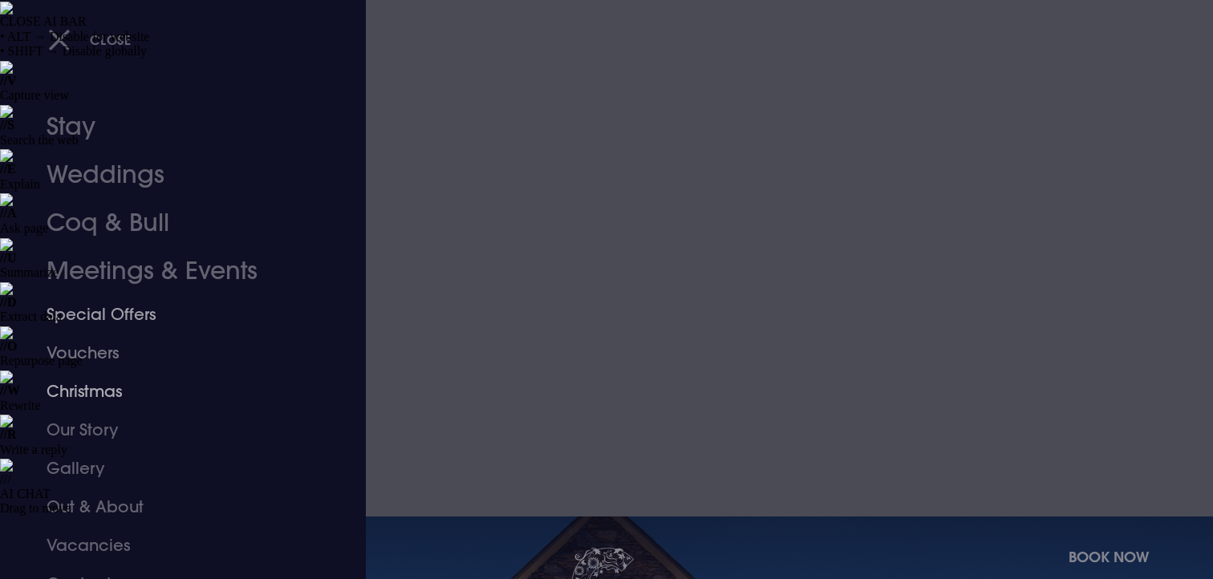
click at [112, 325] on link "Special Offers" at bounding box center [174, 314] width 254 height 39
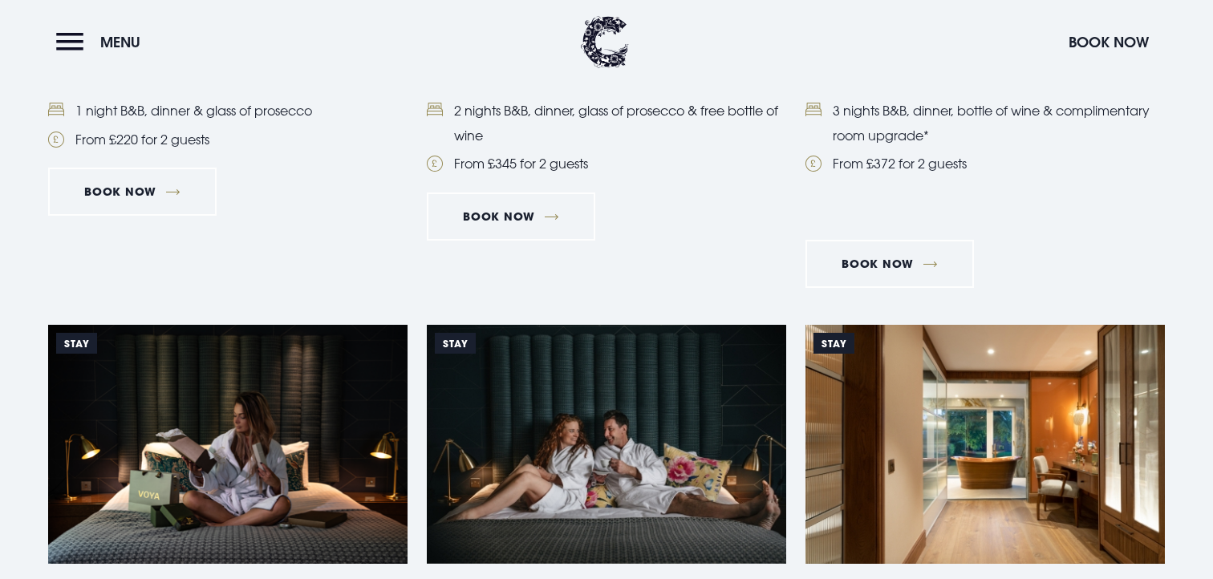
scroll to position [1484, 0]
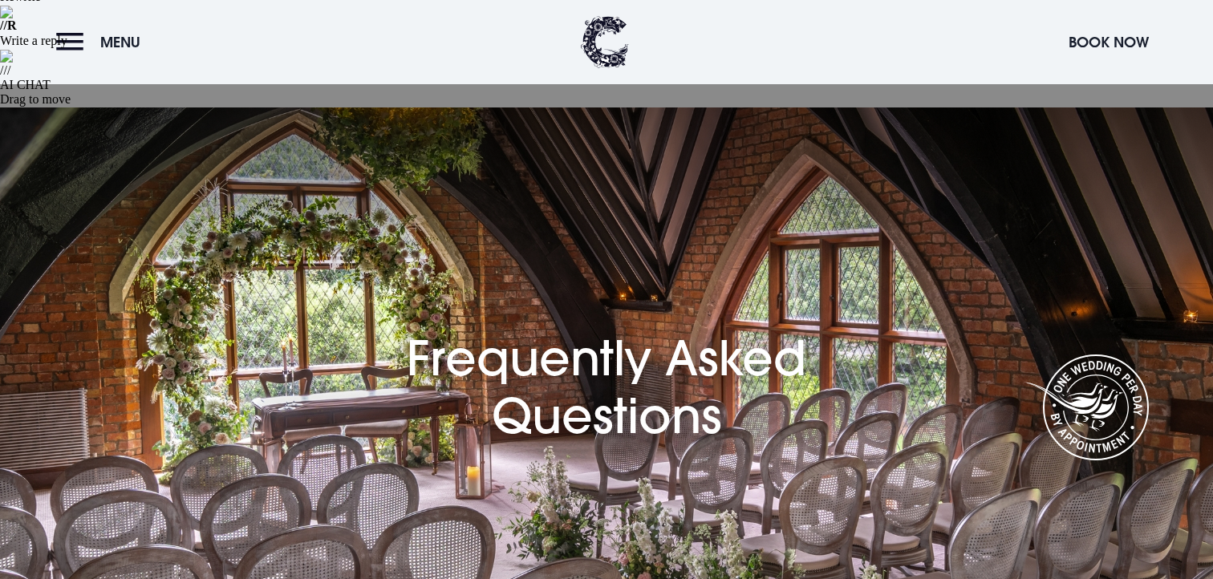
scroll to position [770, 0]
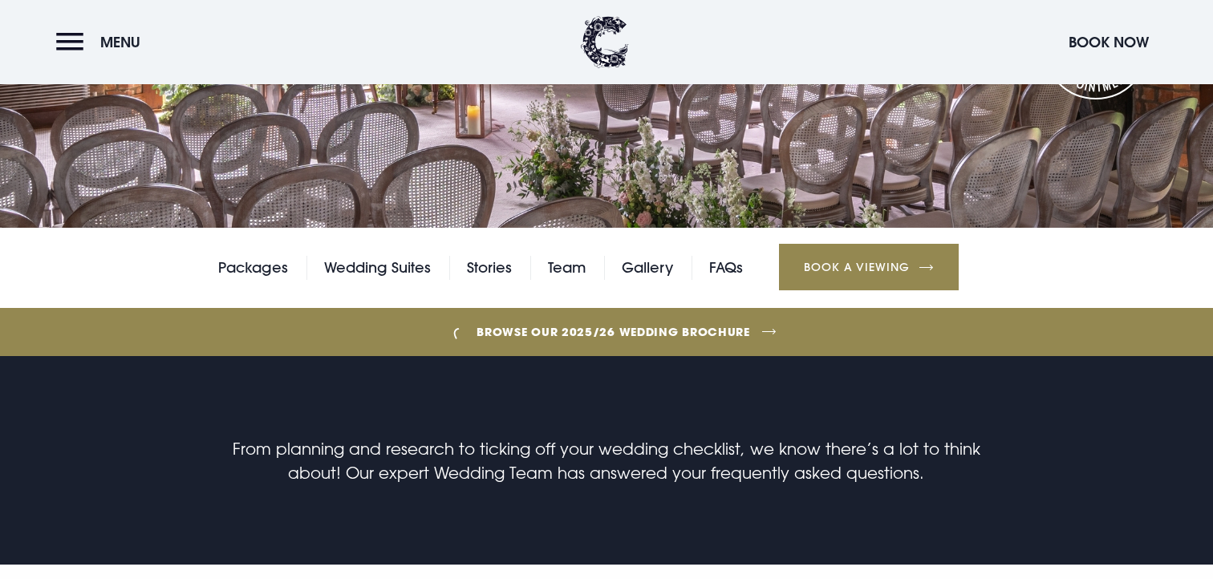
copy div "Yes, our One Wedding Per Day promise ensures you are the only wedding at [GEOGR…"
